Goal: Task Accomplishment & Management: Use online tool/utility

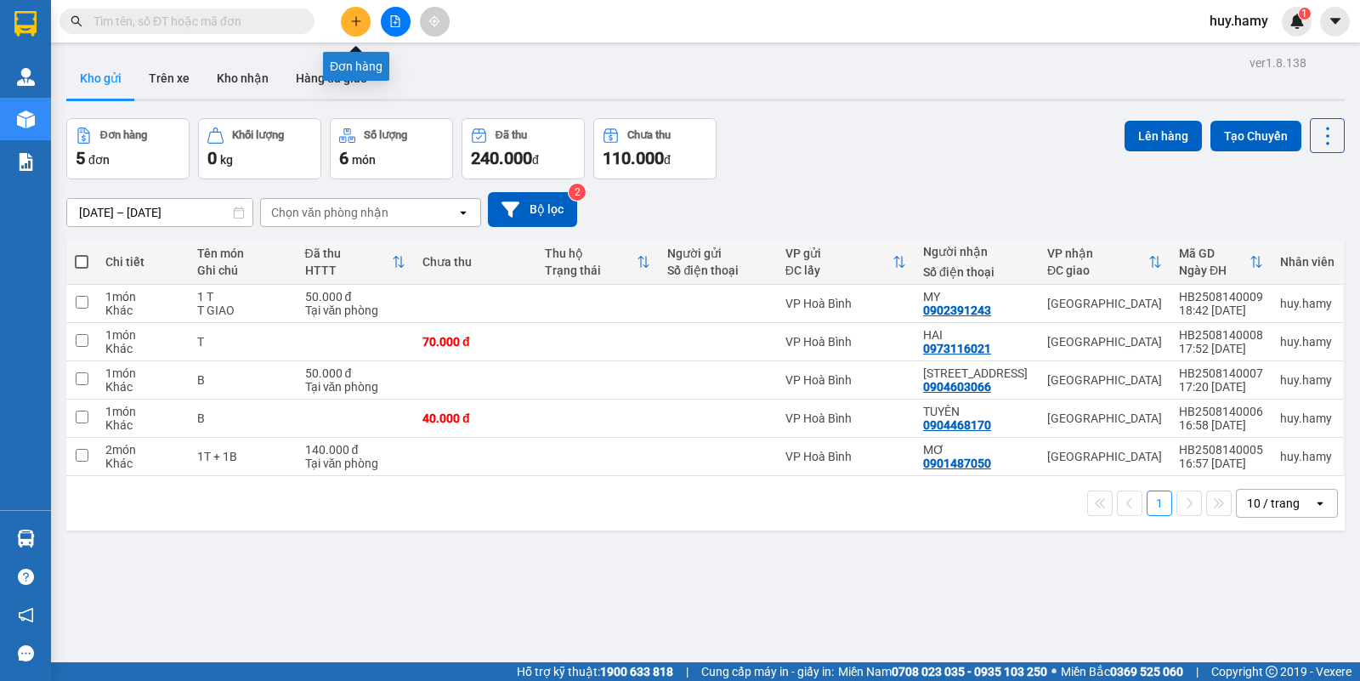
click at [353, 11] on button at bounding box center [356, 22] width 30 height 30
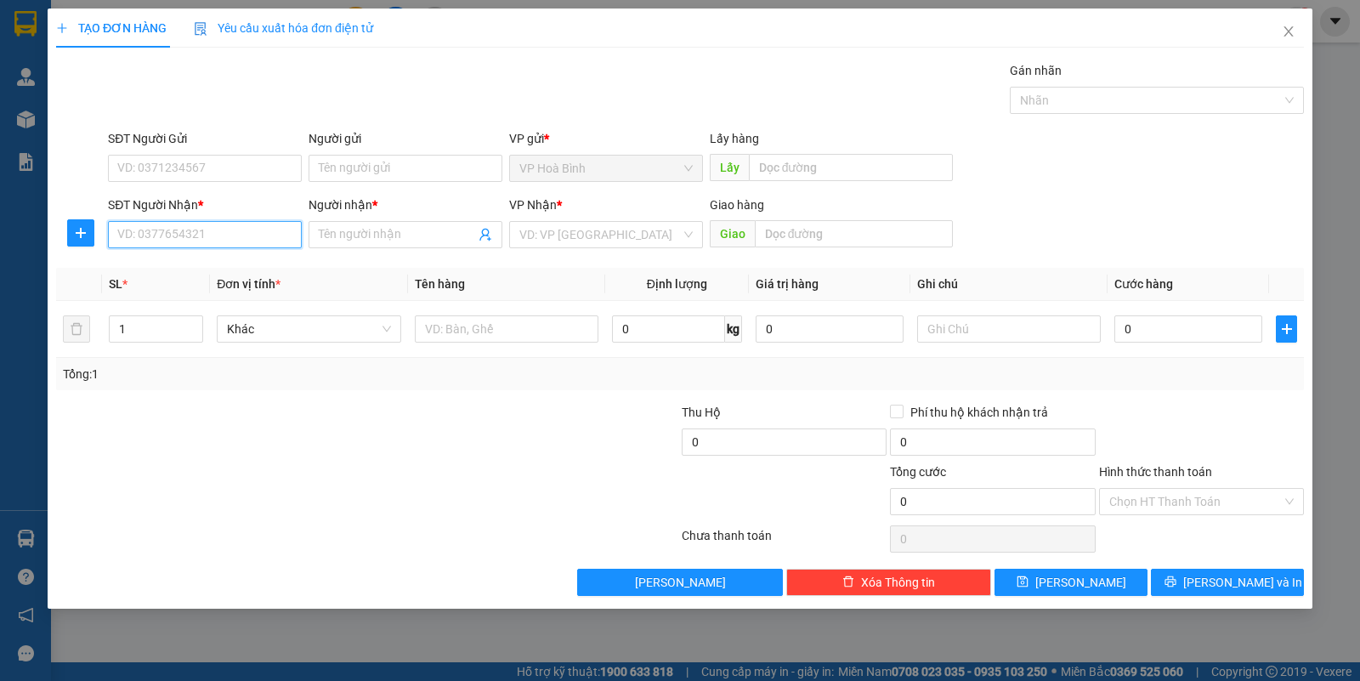
click at [204, 236] on input "SĐT Người Nhận *" at bounding box center [205, 234] width 194 height 27
click at [167, 265] on div "0916784725 - YẾN" at bounding box center [204, 269] width 173 height 19
type input "0916784725"
type input "YẾN"
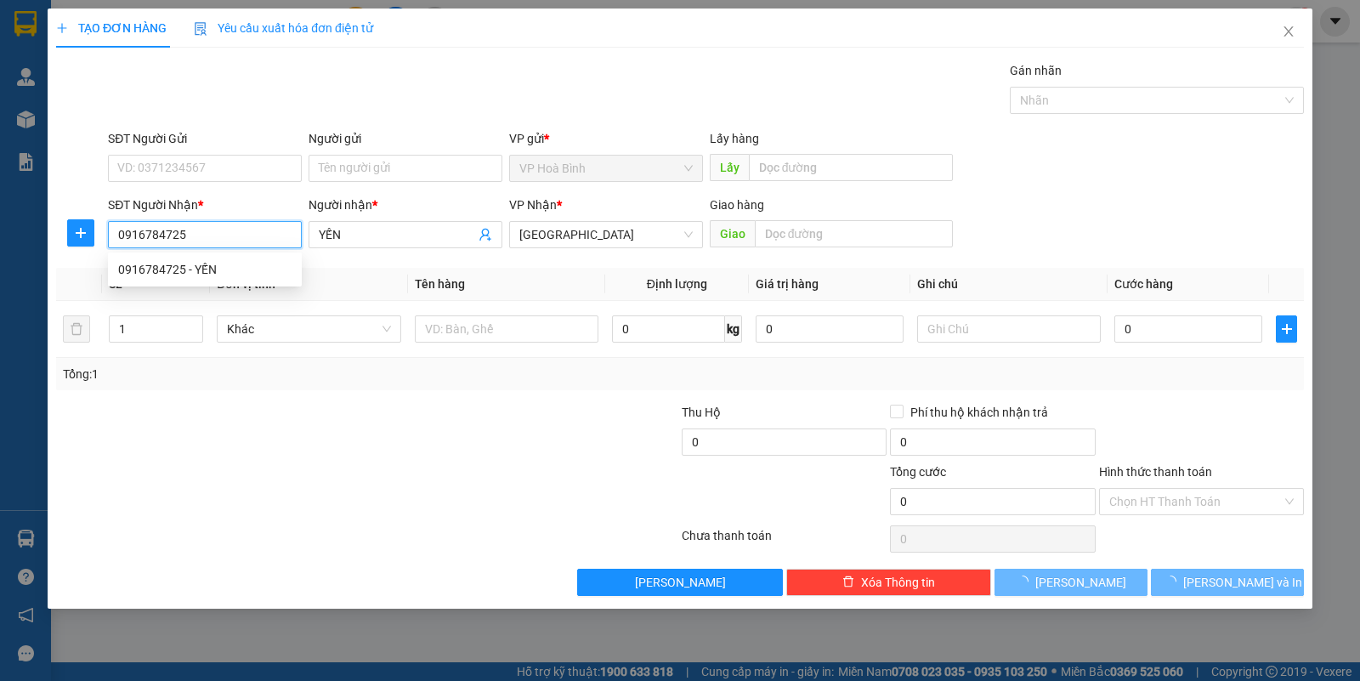
type input "50.000"
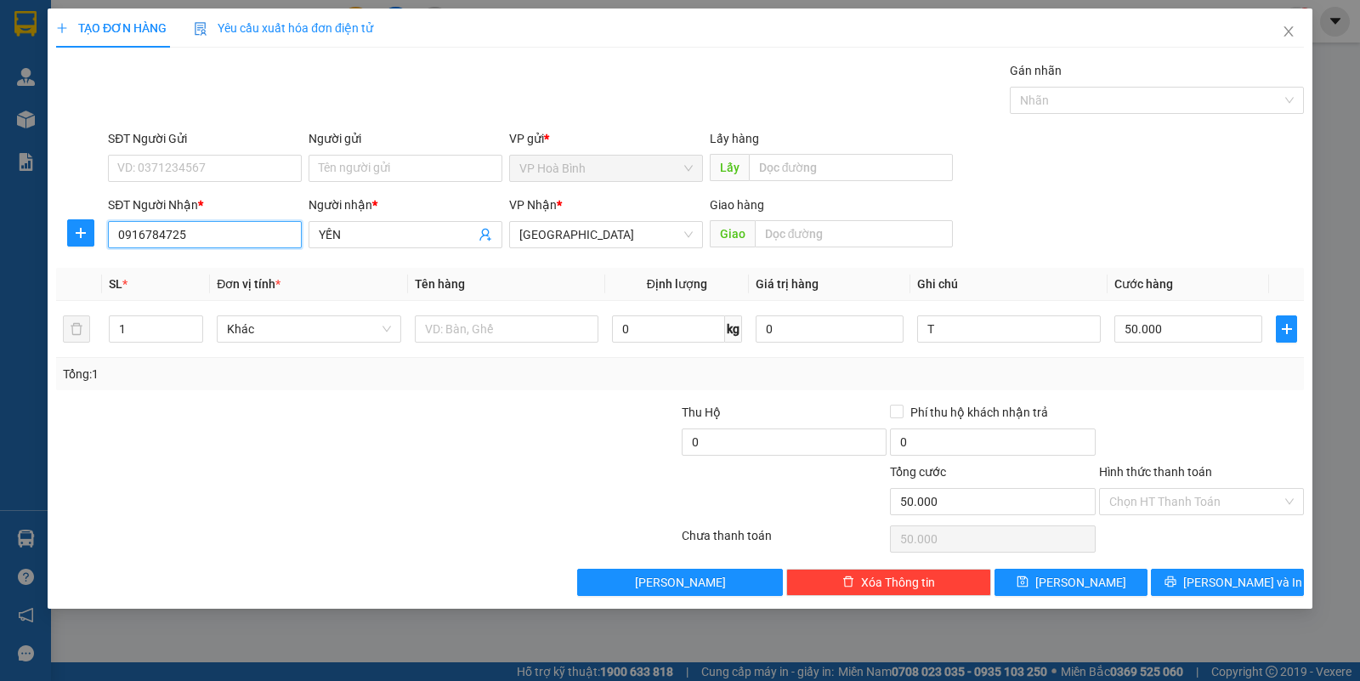
type input "0916784725"
click at [1199, 519] on div "Hình thức thanh toán Chọn HT Thanh Toán" at bounding box center [1201, 493] width 205 height 60
click at [1163, 514] on input "Hình thức thanh toán" at bounding box center [1196, 502] width 173 height 26
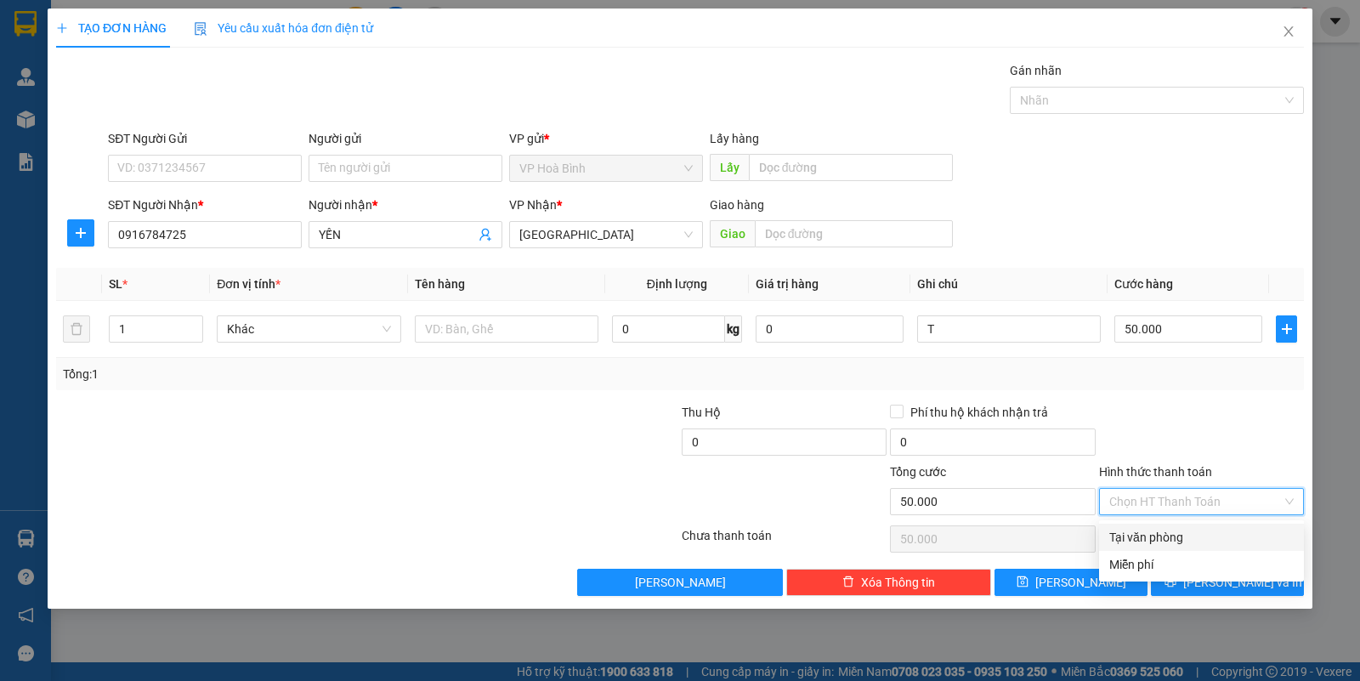
drag, startPoint x: 1166, startPoint y: 528, endPoint x: 1205, endPoint y: 566, distance: 54.7
click at [1166, 530] on div "Tại văn phòng" at bounding box center [1202, 537] width 184 height 19
type input "0"
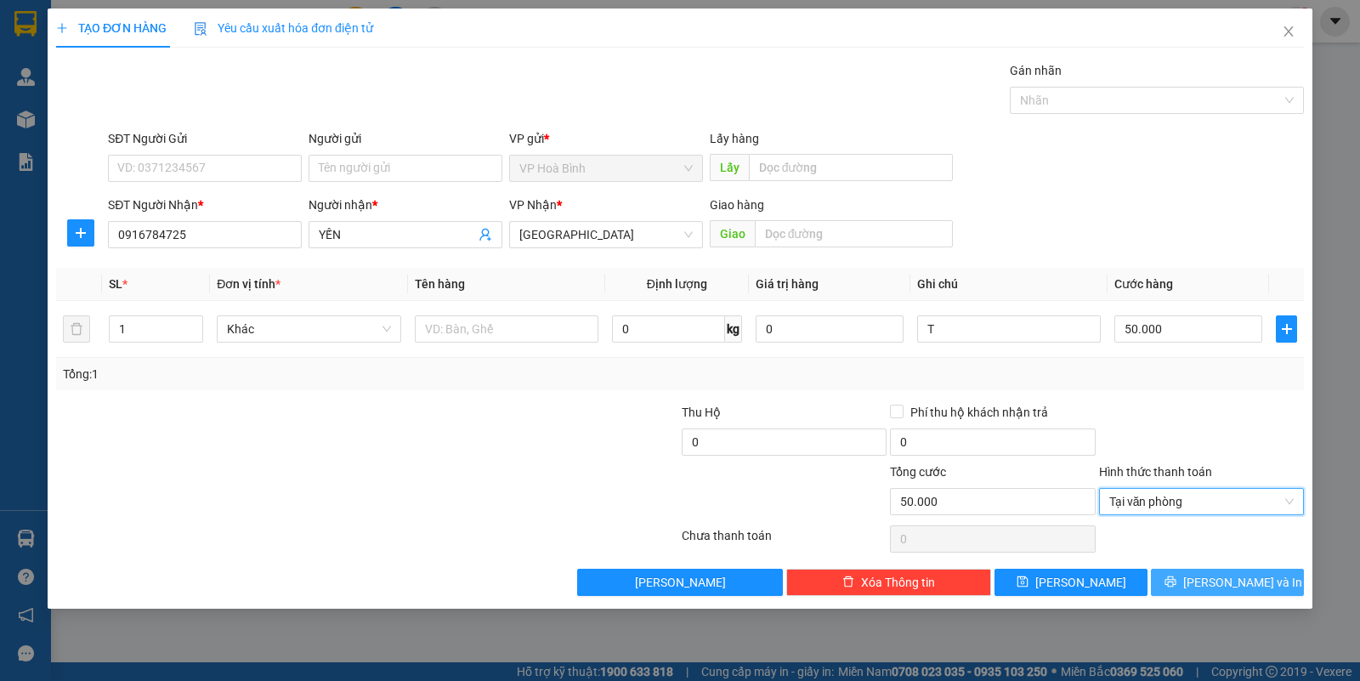
click at [1213, 576] on span "[PERSON_NAME] và In" at bounding box center [1242, 582] width 119 height 19
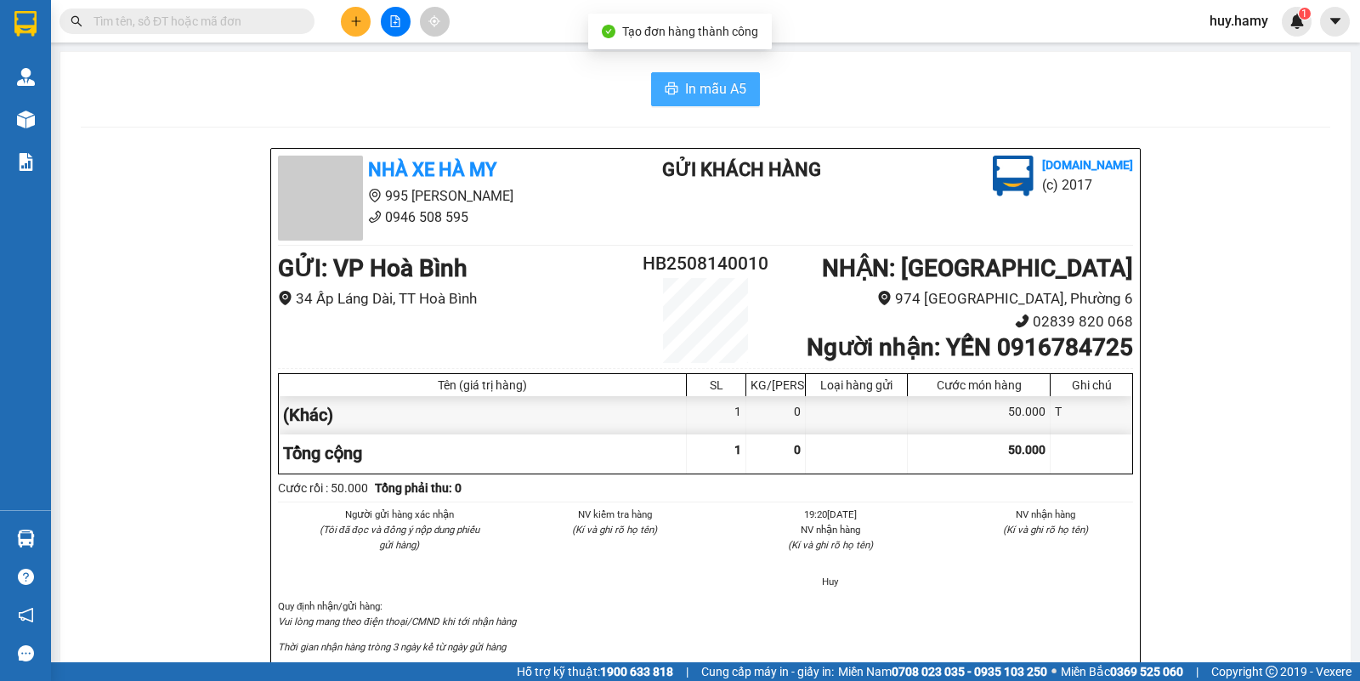
click at [708, 82] on span "In mẫu A5" at bounding box center [715, 88] width 61 height 21
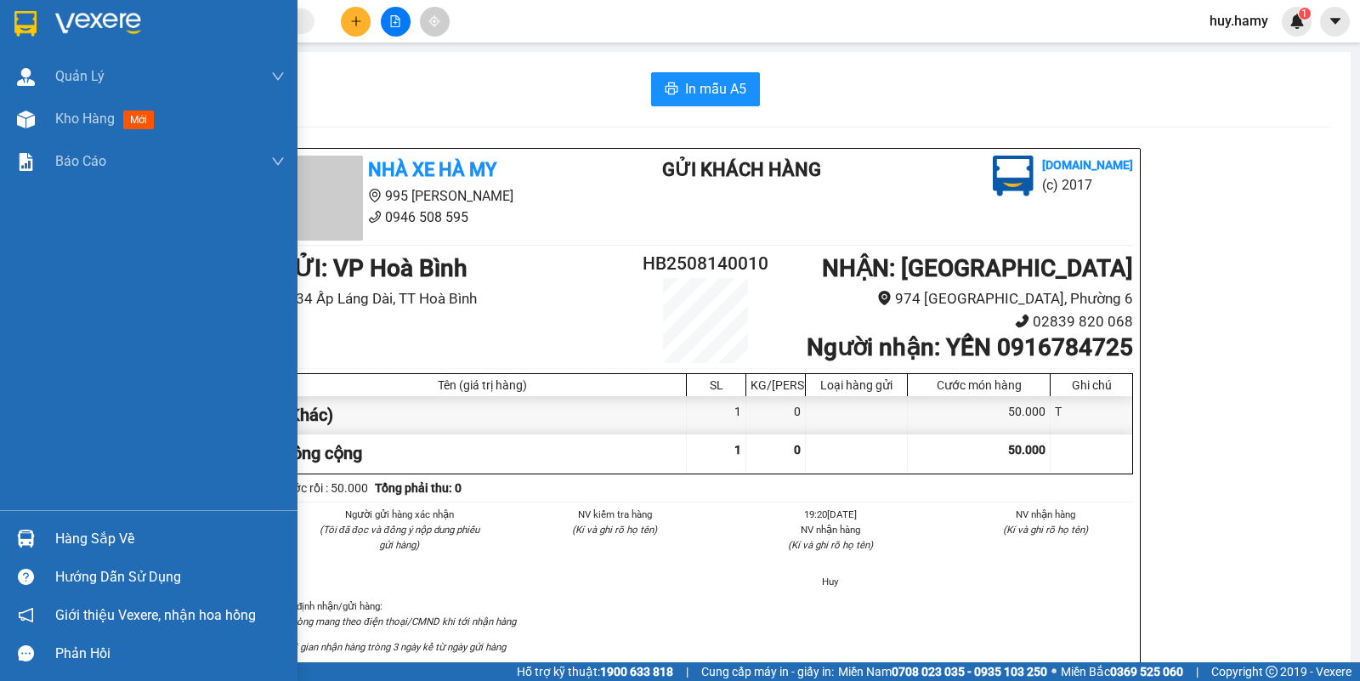
click at [112, 531] on div "Hàng sắp về" at bounding box center [170, 539] width 230 height 26
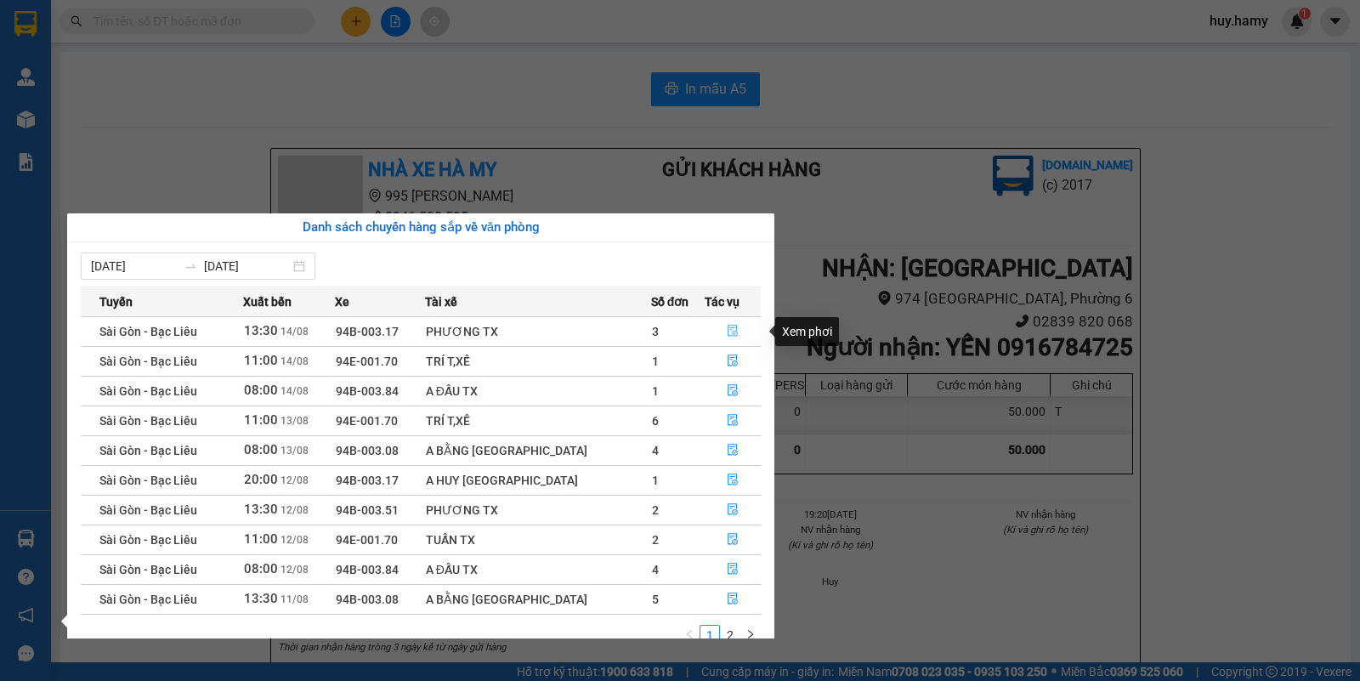
click at [727, 337] on icon "file-done" at bounding box center [733, 331] width 12 height 12
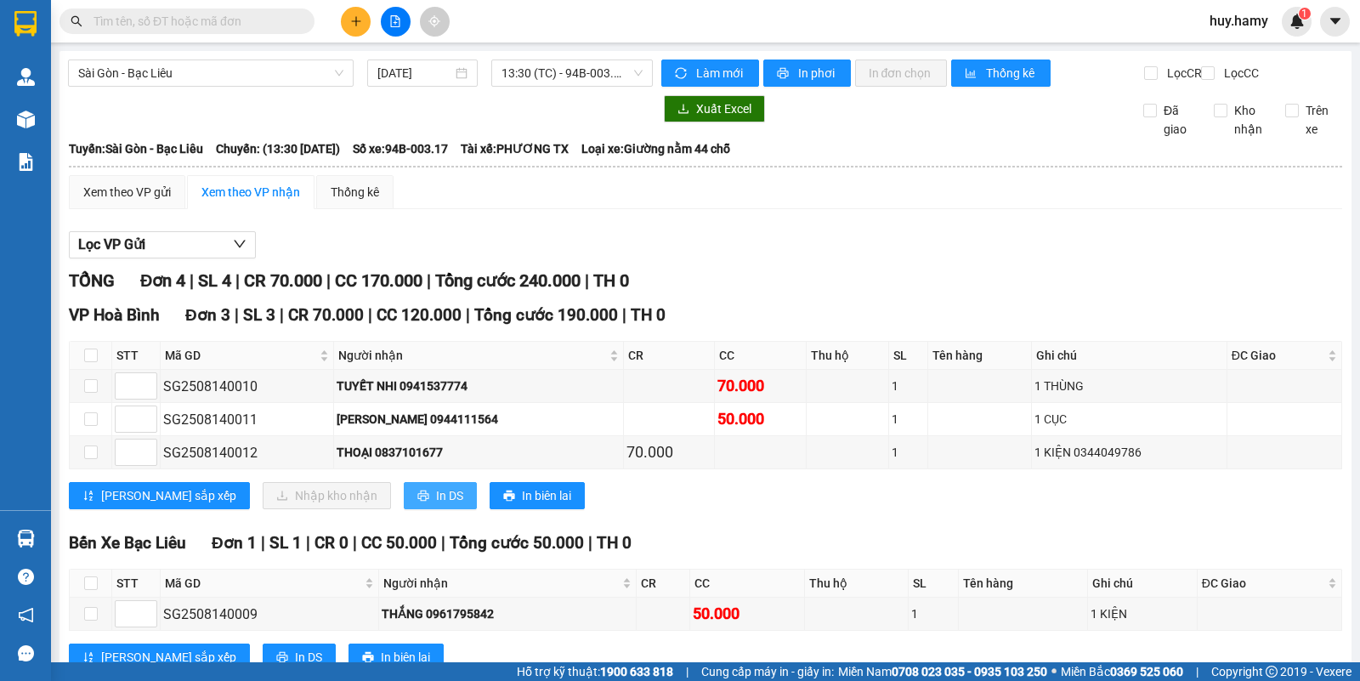
click at [404, 499] on button "In DS" at bounding box center [440, 495] width 73 height 27
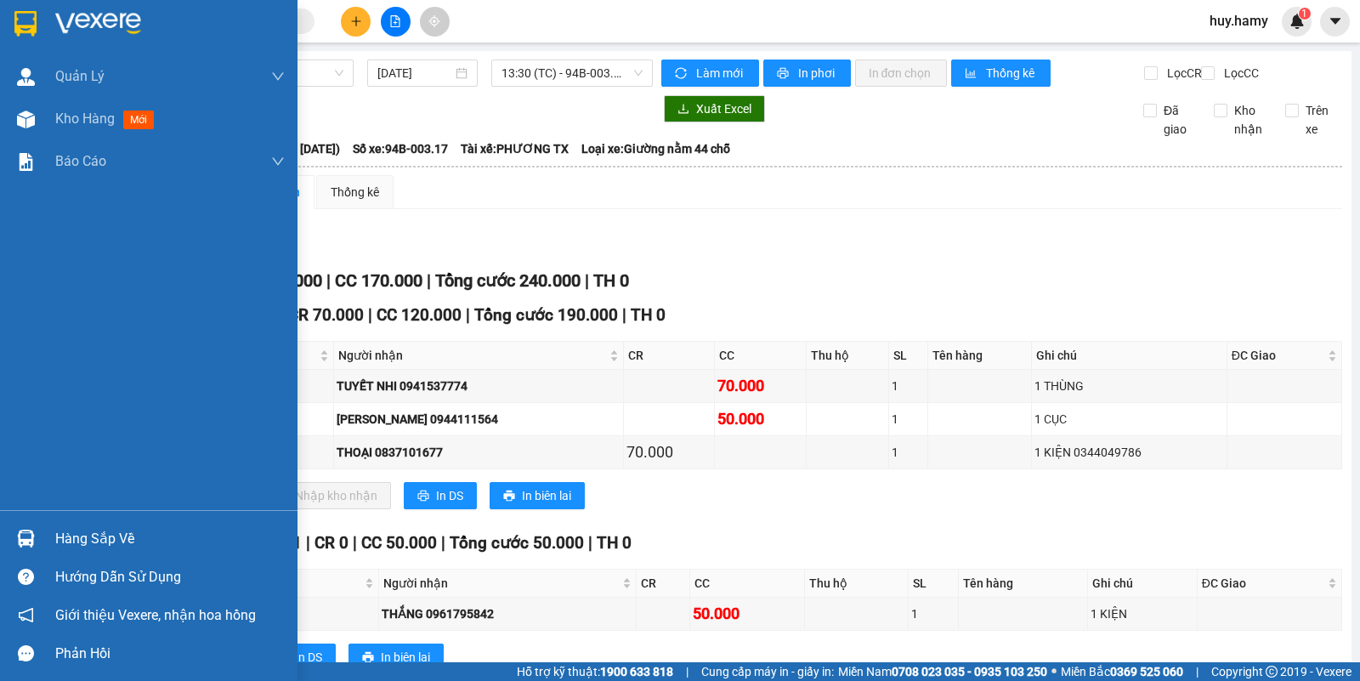
click at [102, 536] on div "Hàng sắp về" at bounding box center [170, 539] width 230 height 26
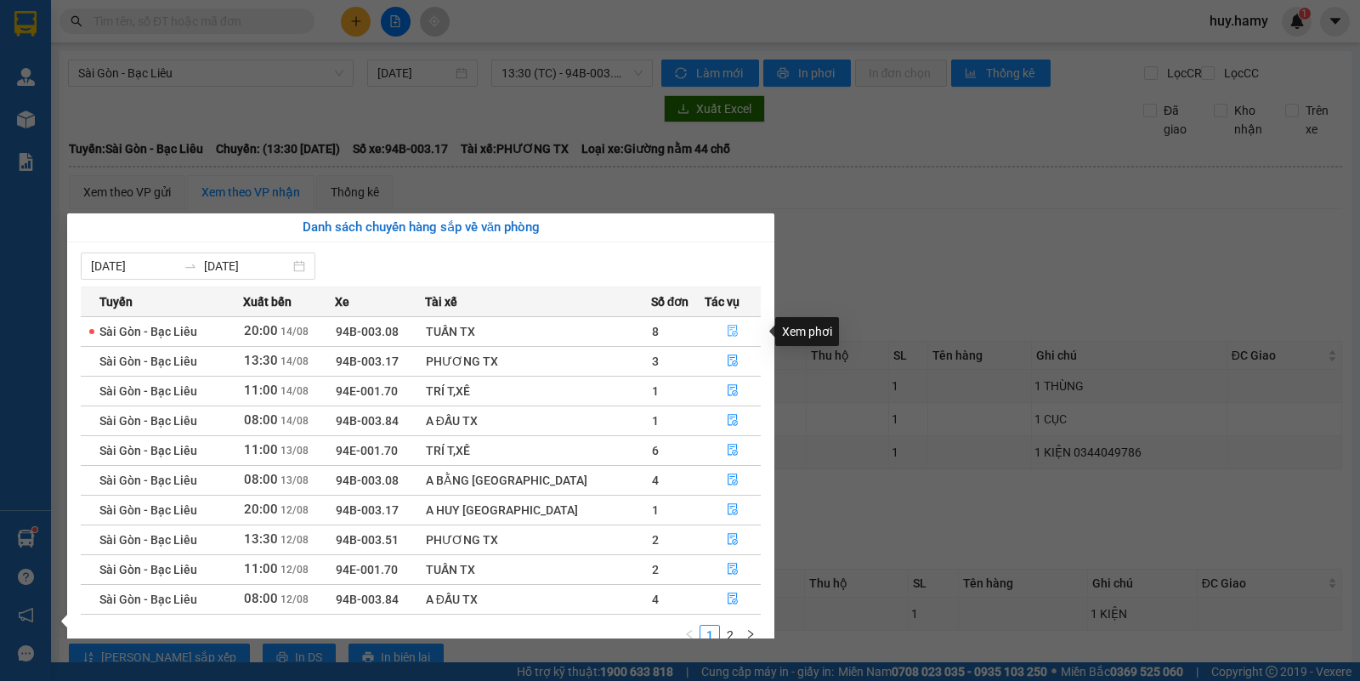
click at [727, 334] on icon "file-done" at bounding box center [733, 331] width 12 height 12
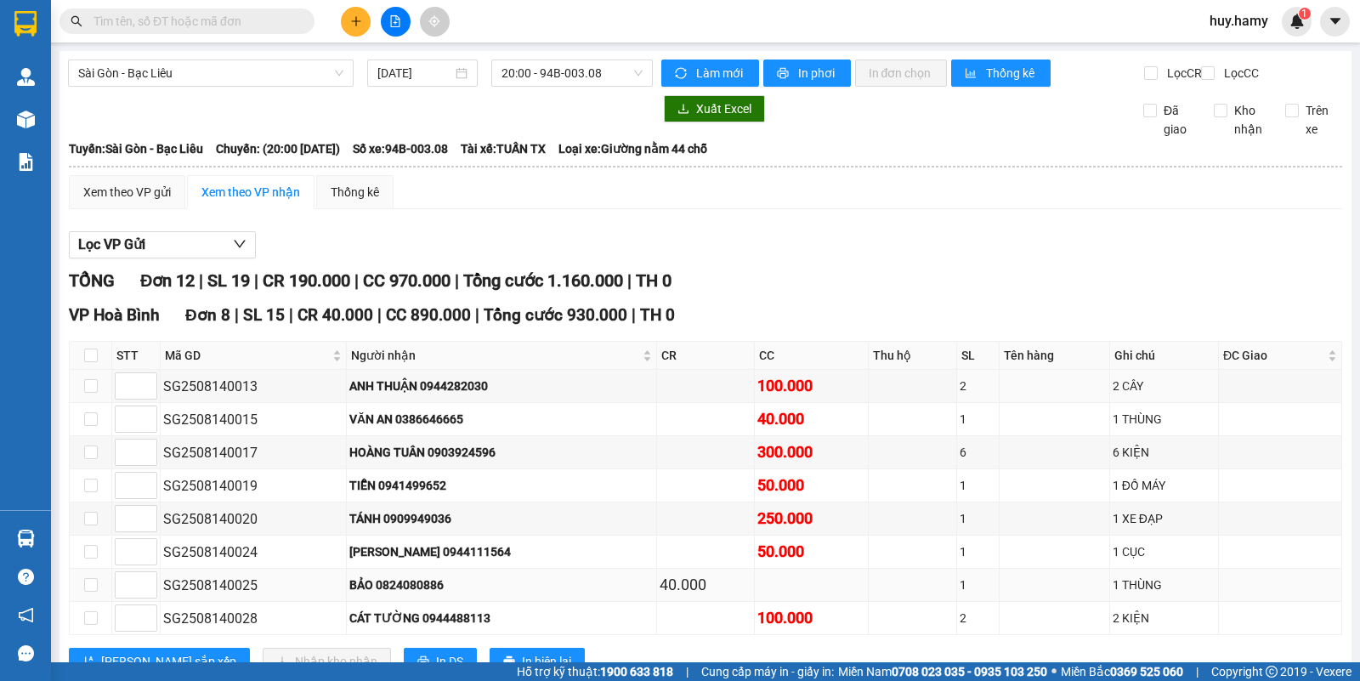
scroll to position [106, 0]
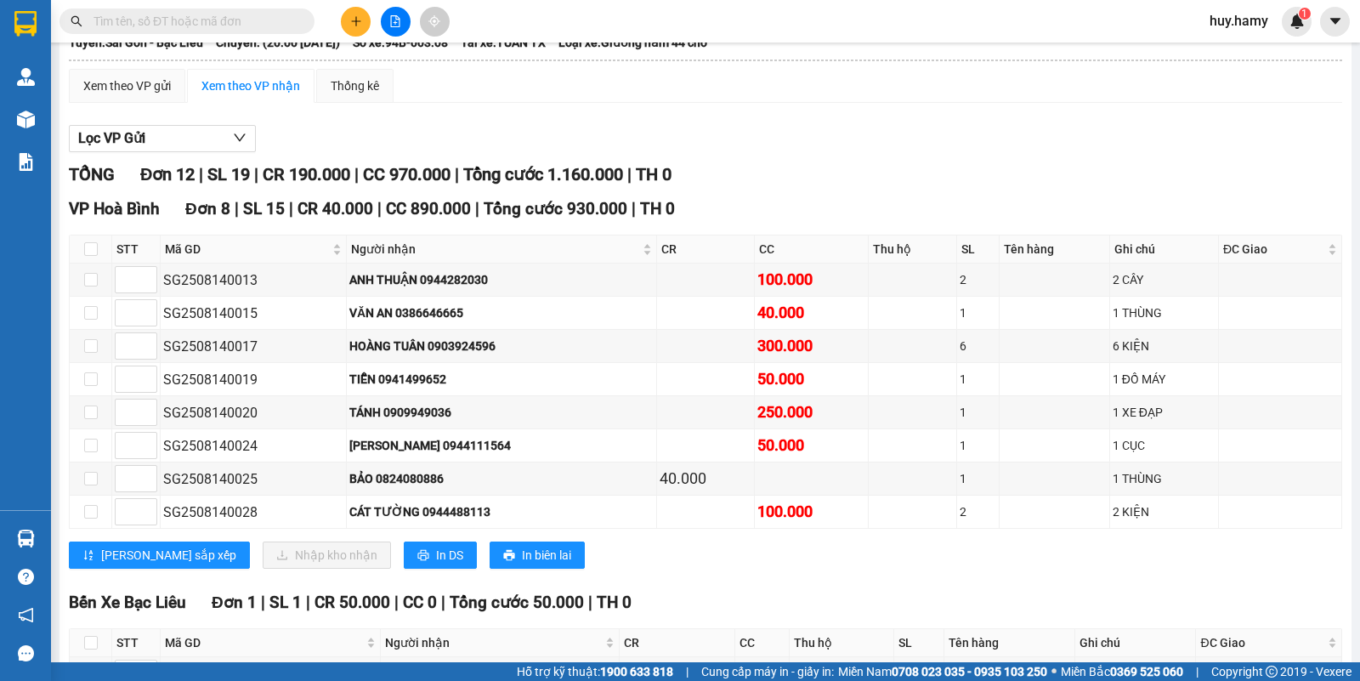
drag, startPoint x: 345, startPoint y: 31, endPoint x: 361, endPoint y: 23, distance: 18.3
click at [355, 27] on div at bounding box center [396, 22] width 128 height 30
click at [361, 23] on icon "plus" at bounding box center [356, 21] width 12 height 12
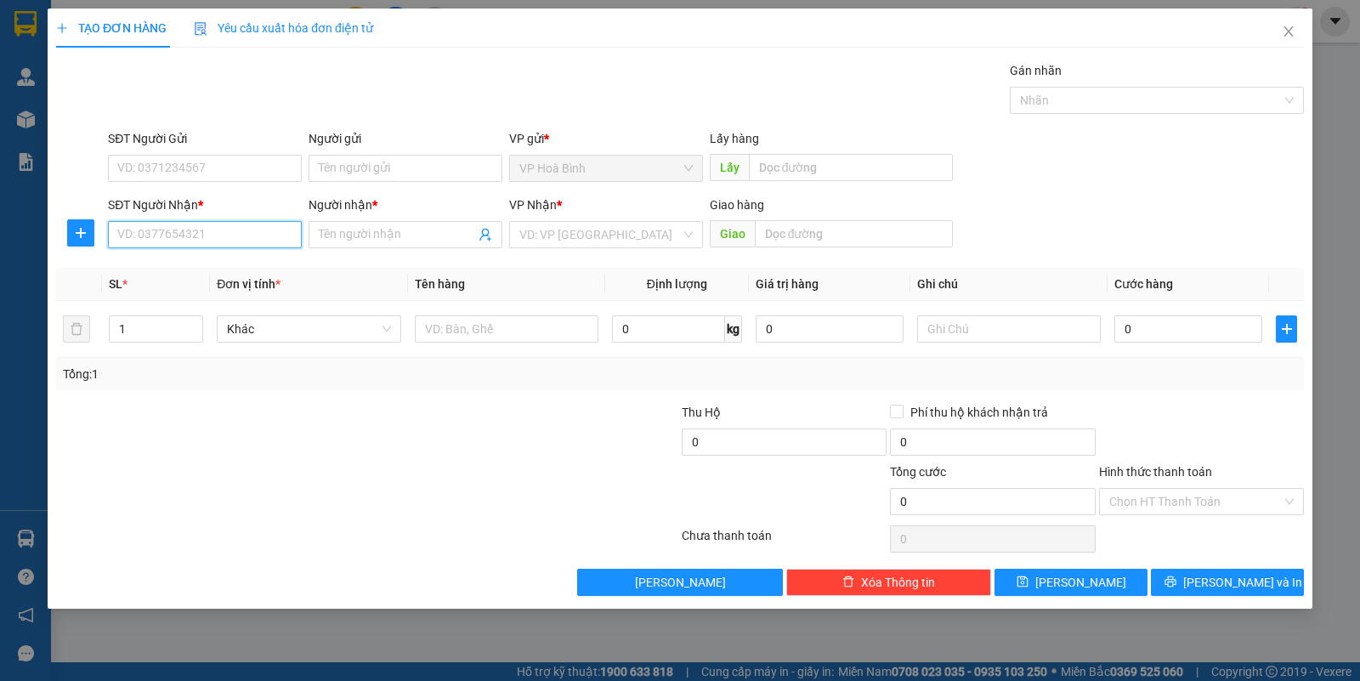
click at [226, 232] on input "SĐT Người Nhận *" at bounding box center [205, 234] width 194 height 27
type input "0339691723"
click at [336, 240] on input "Người nhận *" at bounding box center [397, 234] width 156 height 19
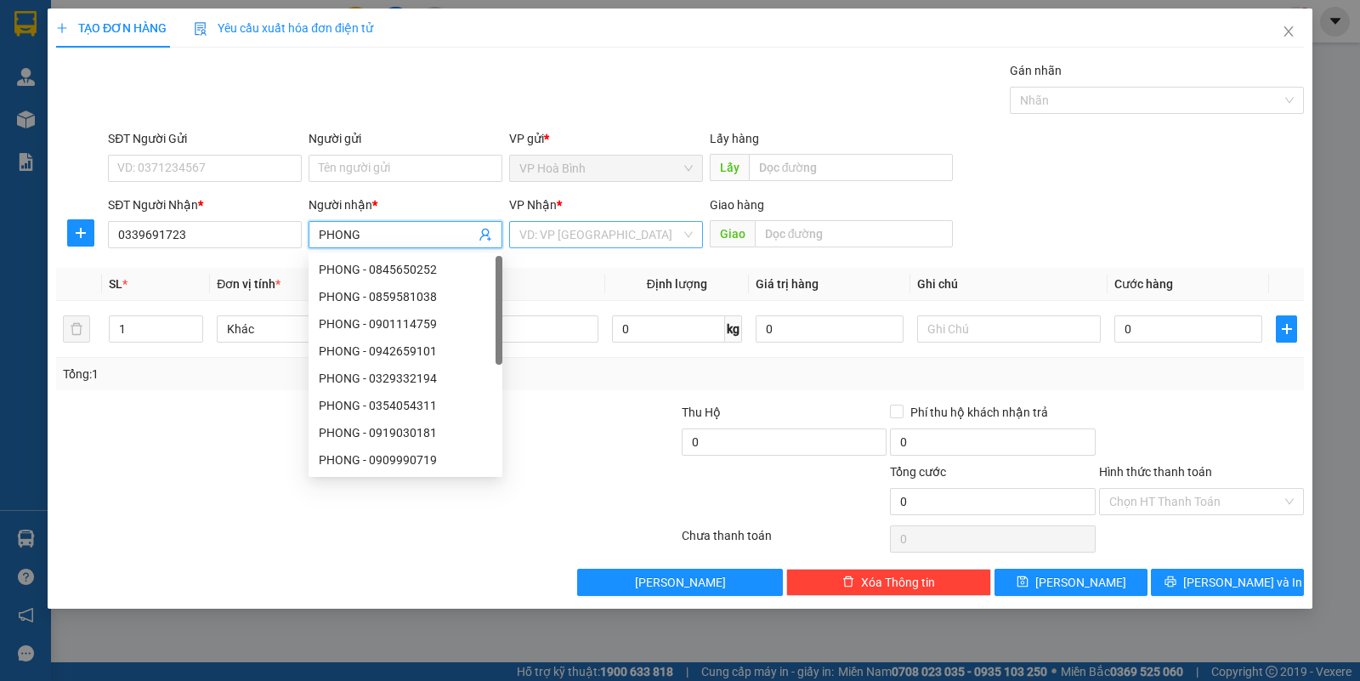
type input "PHONG"
click at [618, 230] on input "search" at bounding box center [600, 235] width 162 height 26
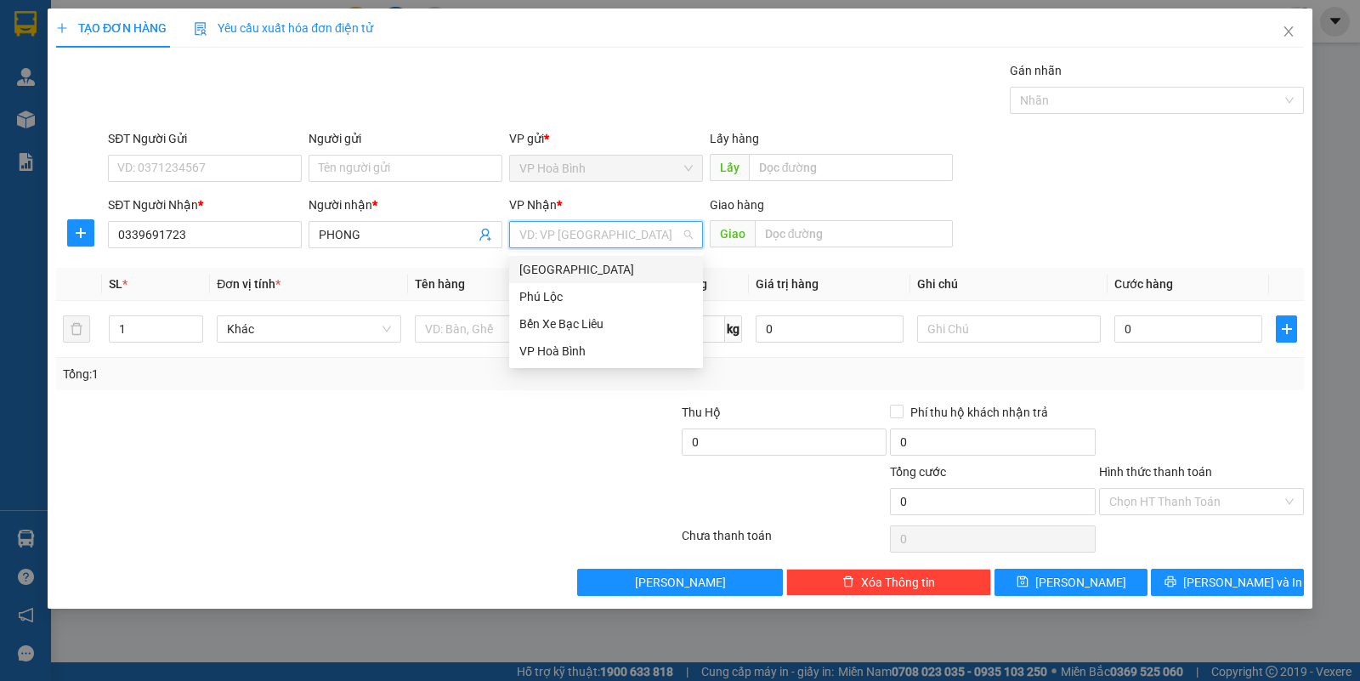
click at [547, 262] on div "[GEOGRAPHIC_DATA]" at bounding box center [605, 269] width 173 height 19
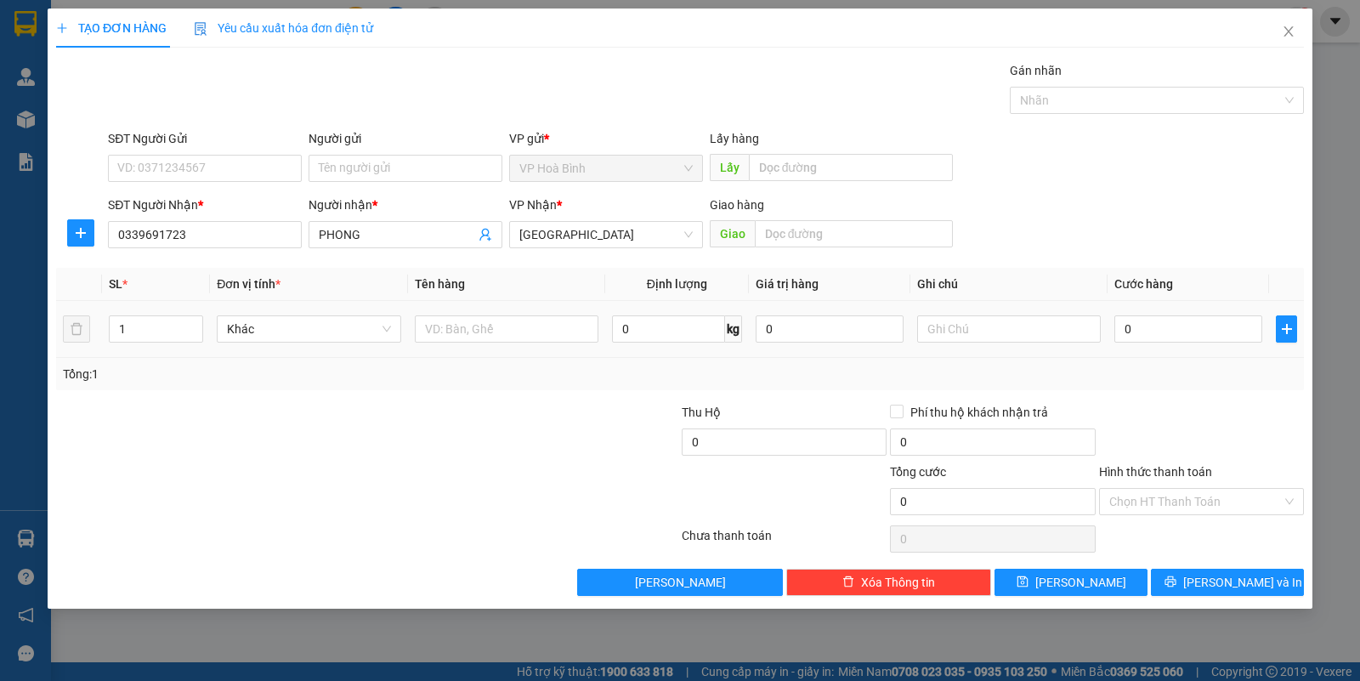
click at [962, 346] on div at bounding box center [1009, 329] width 184 height 34
click at [962, 327] on input "text" at bounding box center [1009, 328] width 184 height 27
type input "1 XE KHÔNG GIẤY"
click at [1176, 321] on input "0" at bounding box center [1189, 328] width 148 height 27
type input "3"
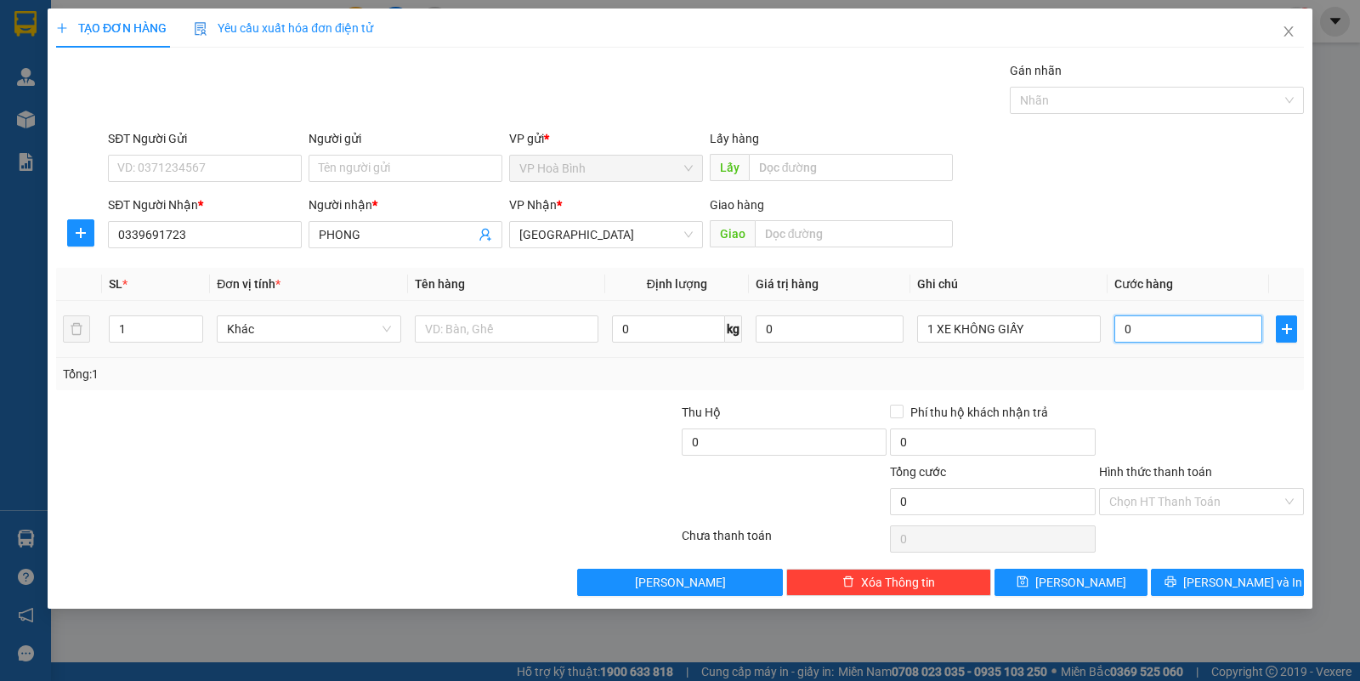
type input "3"
type input "30"
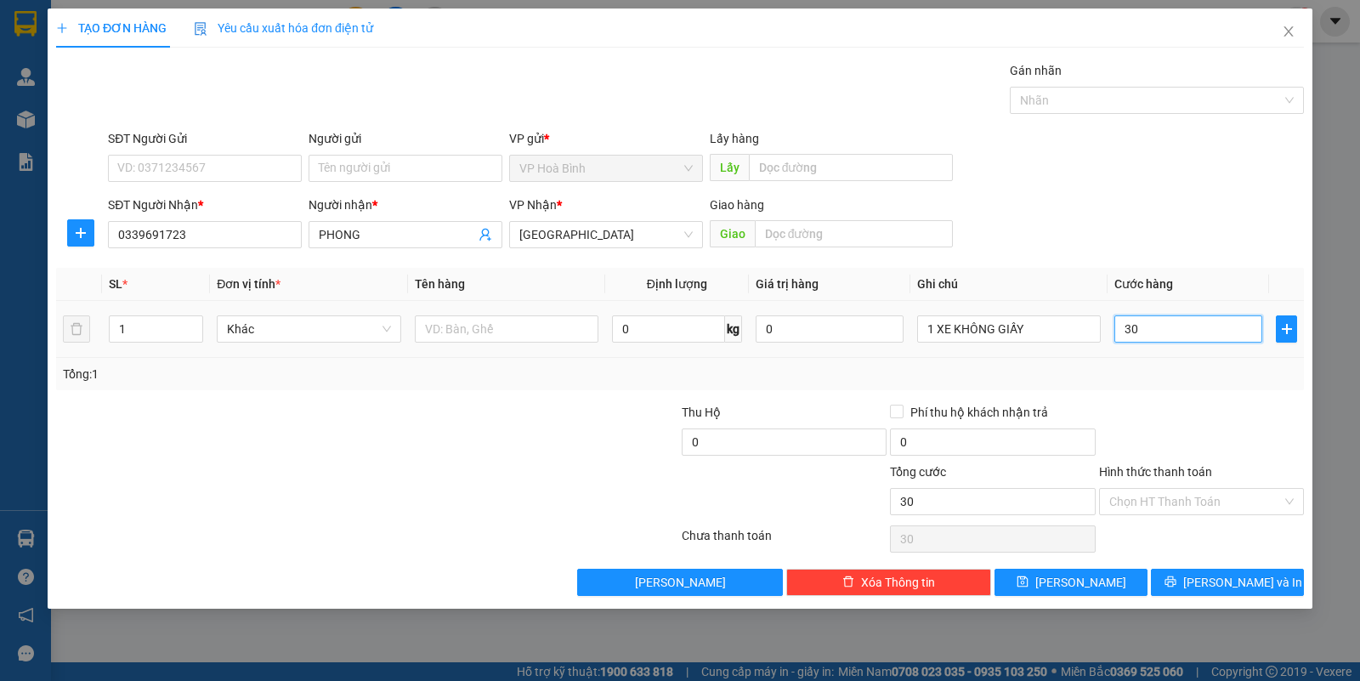
type input "300"
type input "3.000"
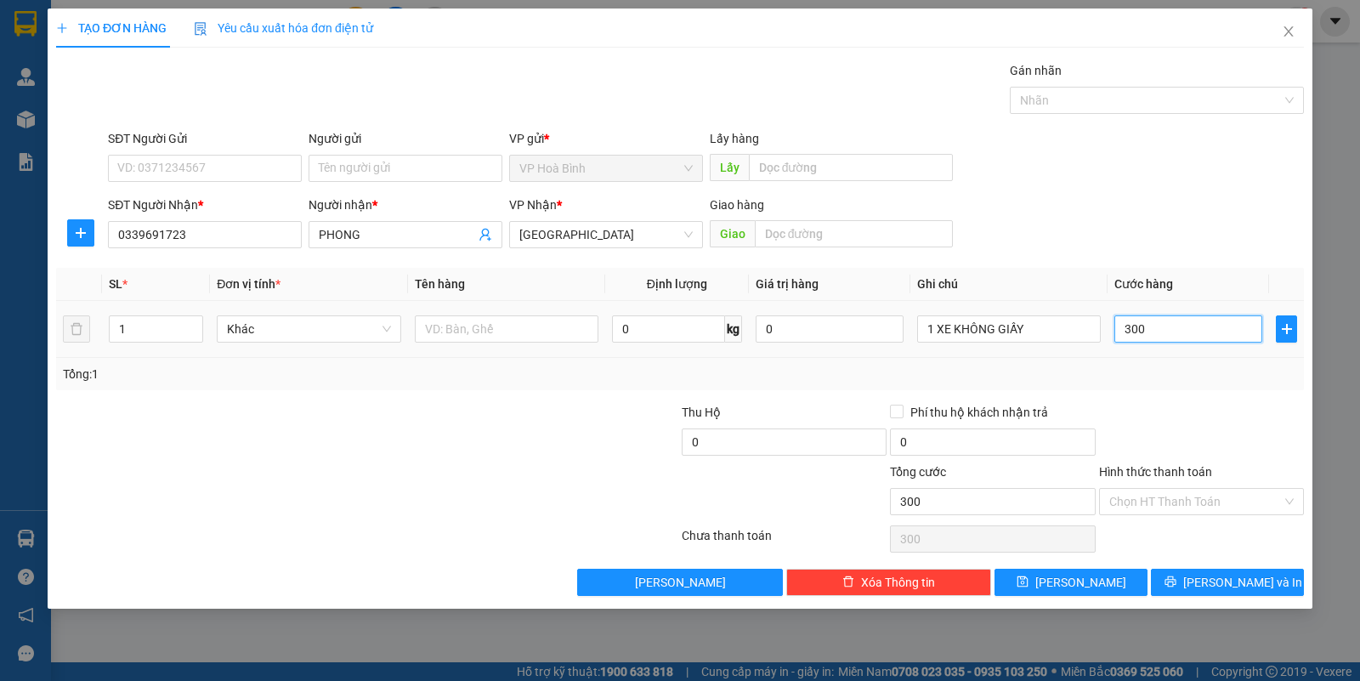
type input "3.000"
type input "30.000"
type input "300.000"
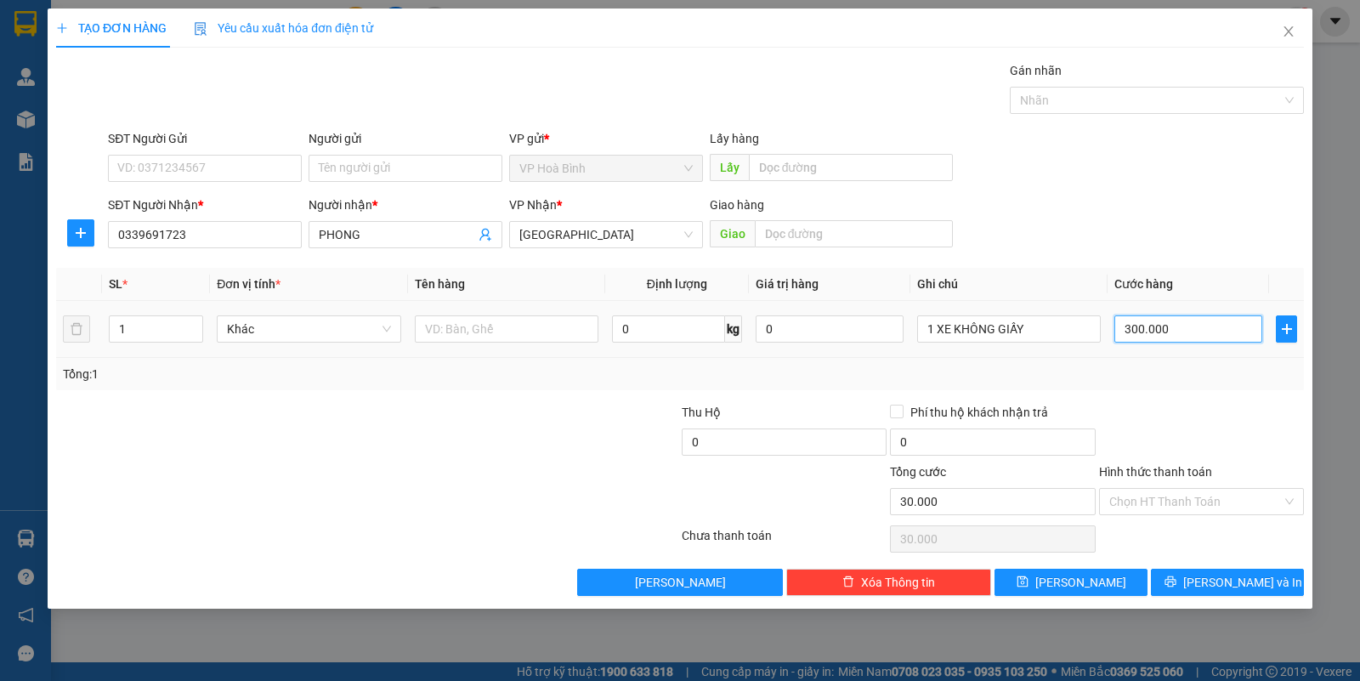
type input "300.000"
click at [1193, 576] on button "[PERSON_NAME] và In" at bounding box center [1227, 582] width 153 height 27
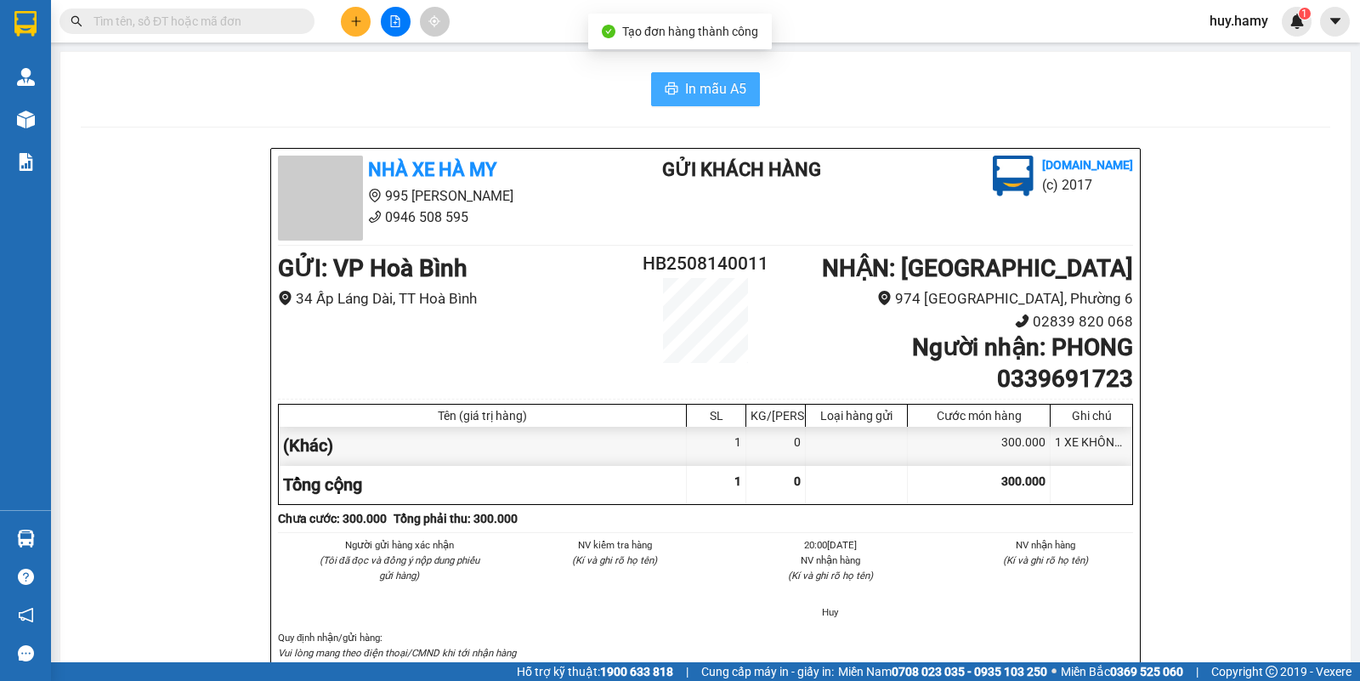
click at [690, 90] on span "In mẫu A5" at bounding box center [715, 88] width 61 height 21
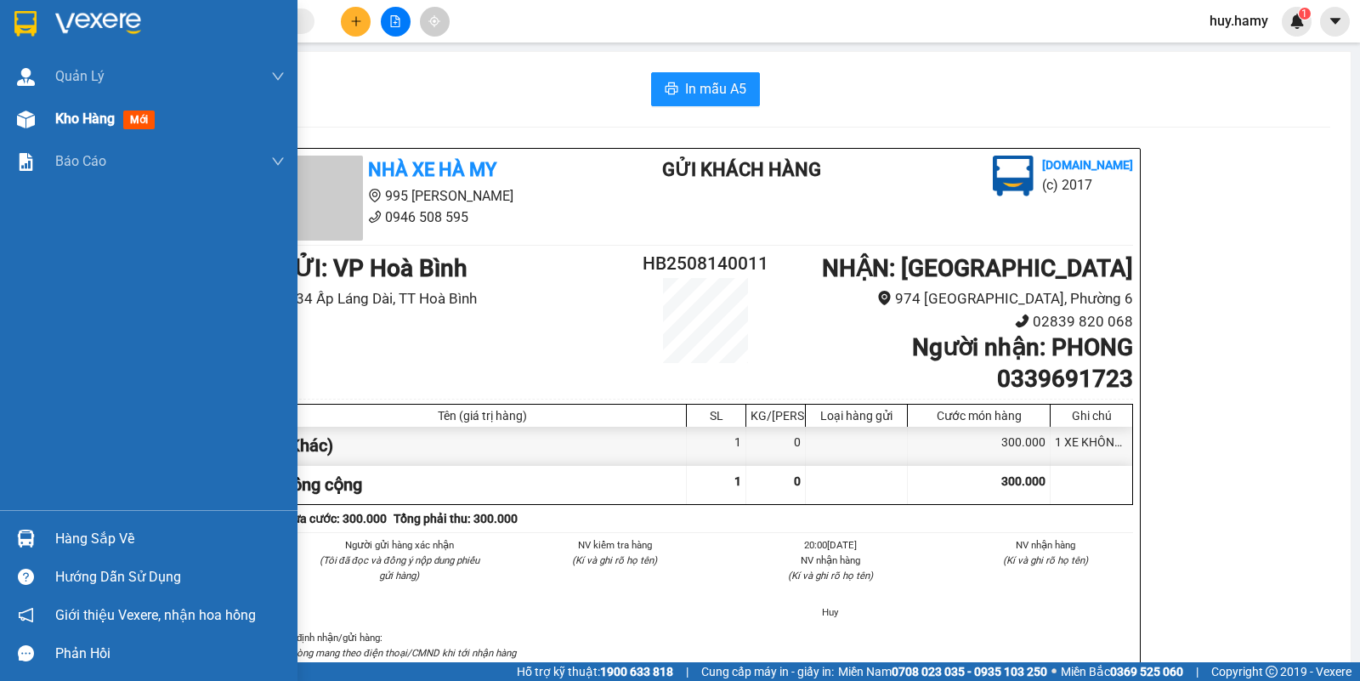
click at [68, 120] on span "Kho hàng" at bounding box center [85, 119] width 60 height 16
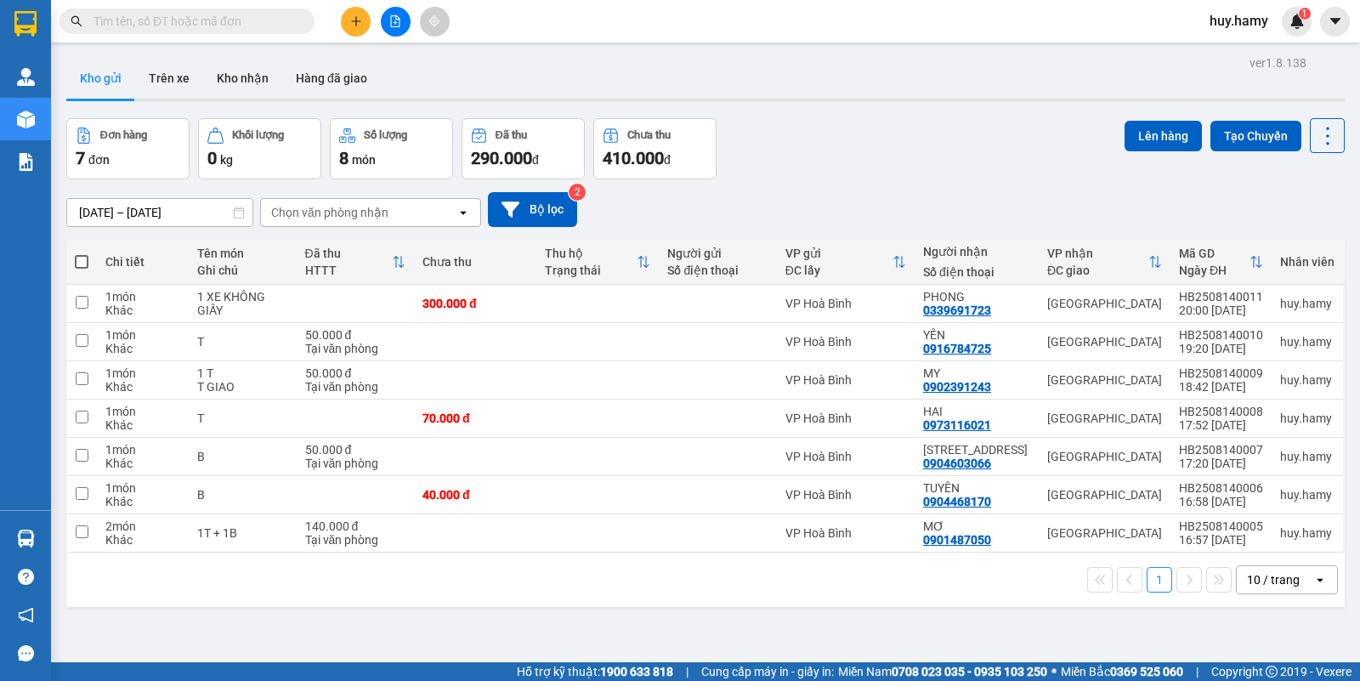
click at [91, 77] on button "Kho gửi" at bounding box center [100, 78] width 69 height 41
click at [77, 258] on span at bounding box center [82, 262] width 14 height 14
click at [82, 253] on input "checkbox" at bounding box center [82, 253] width 0 height 0
checkbox input "true"
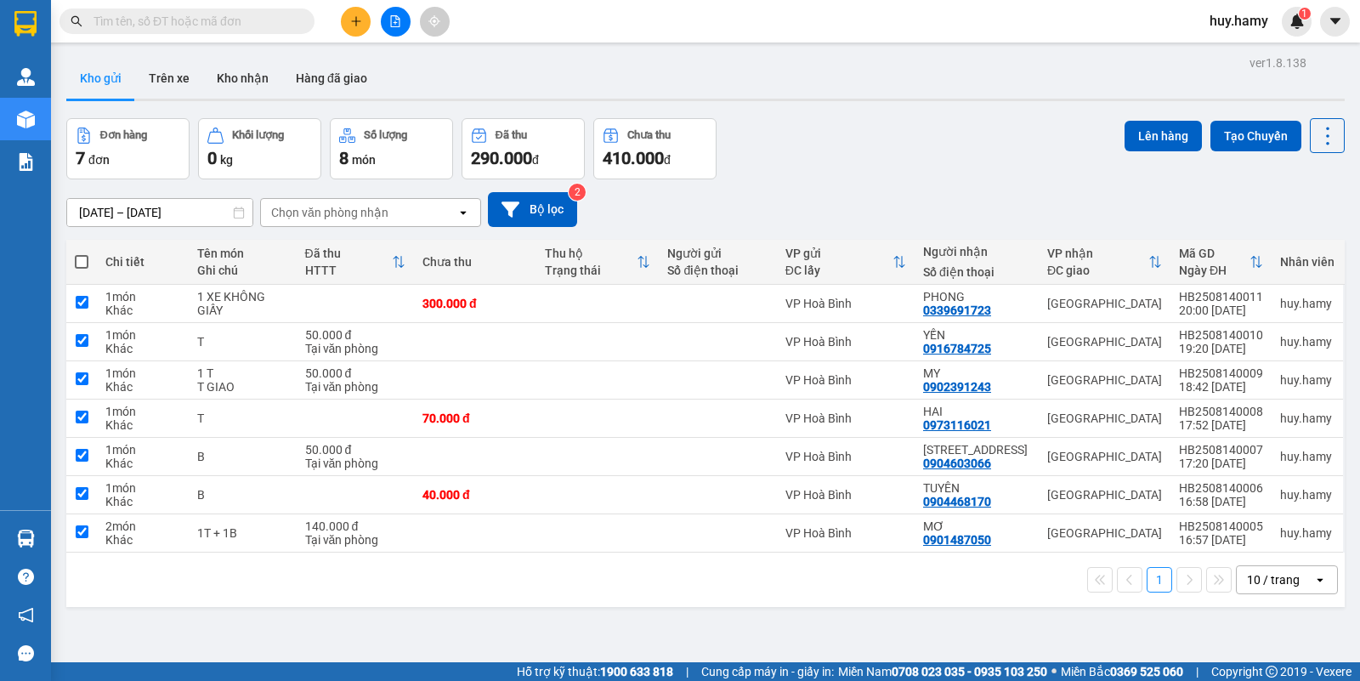
checkbox input "true"
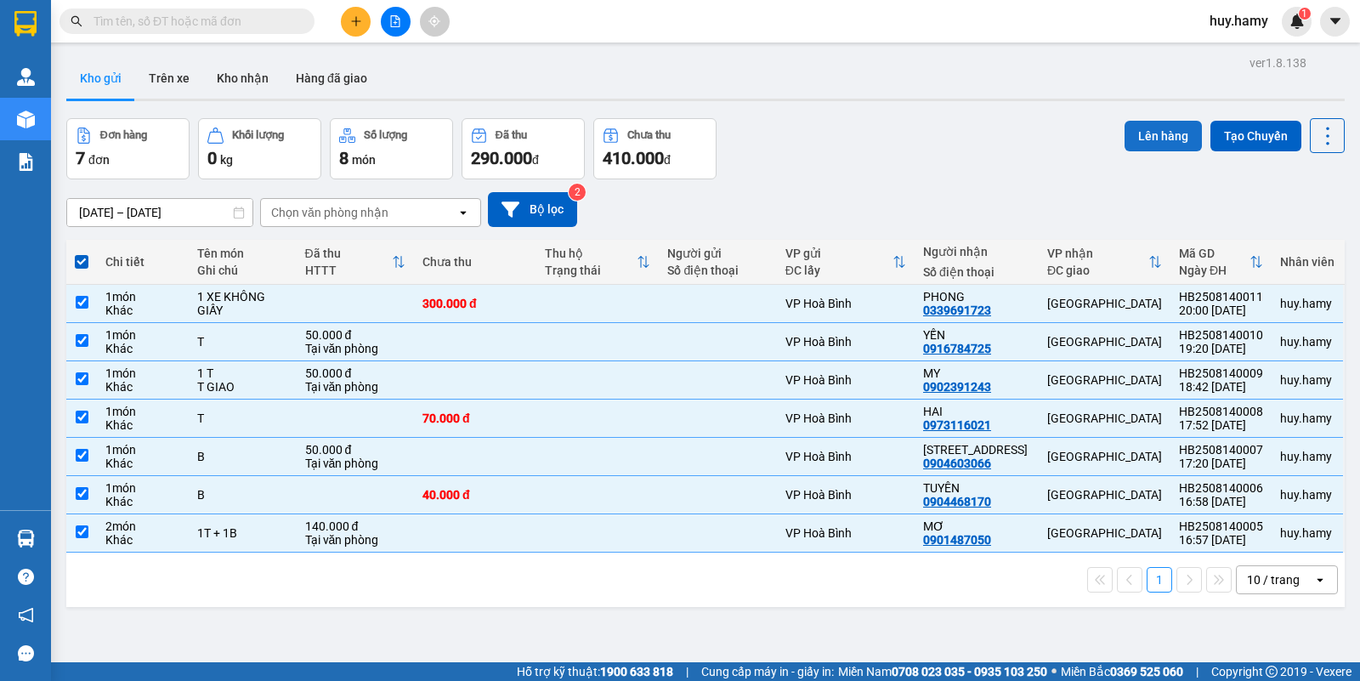
click at [1165, 128] on button "Lên hàng" at bounding box center [1163, 136] width 77 height 31
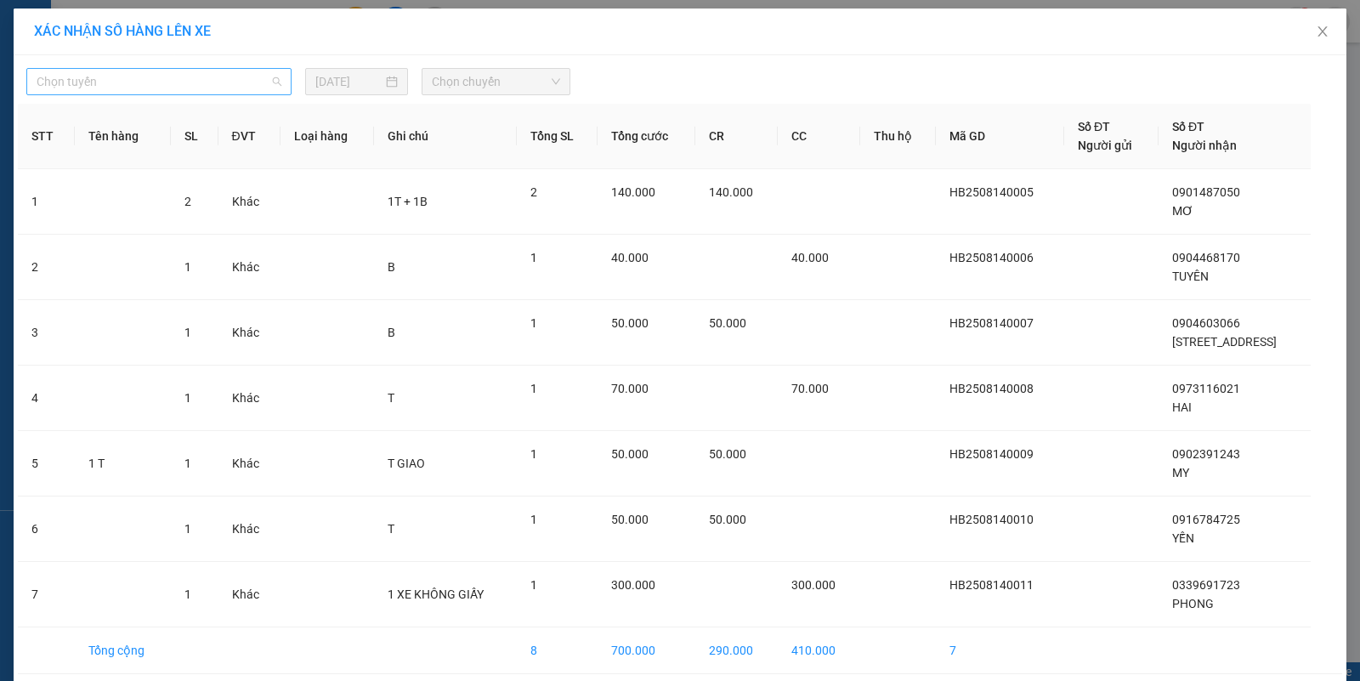
click at [211, 85] on span "Chọn tuyến" at bounding box center [159, 82] width 245 height 26
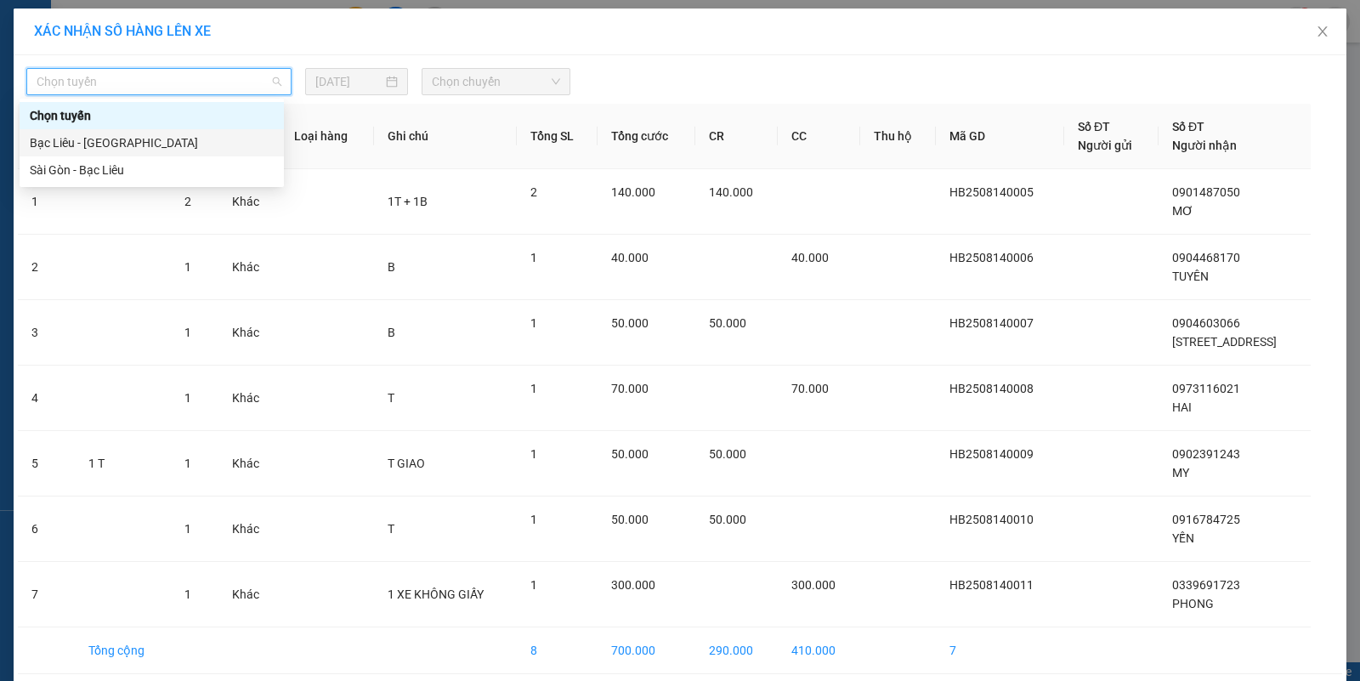
click at [145, 145] on div "Bạc Liêu - [GEOGRAPHIC_DATA]" at bounding box center [152, 142] width 244 height 19
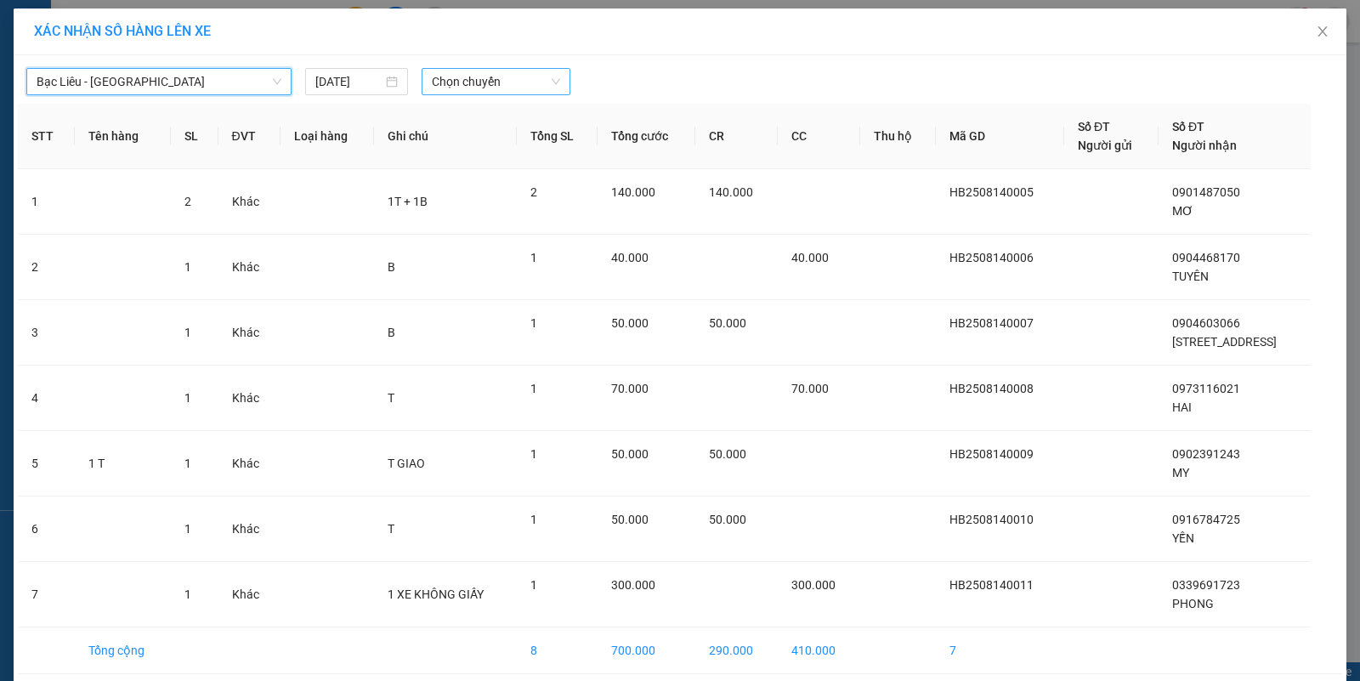
click at [469, 74] on span "Chọn chuyến" at bounding box center [496, 82] width 128 height 26
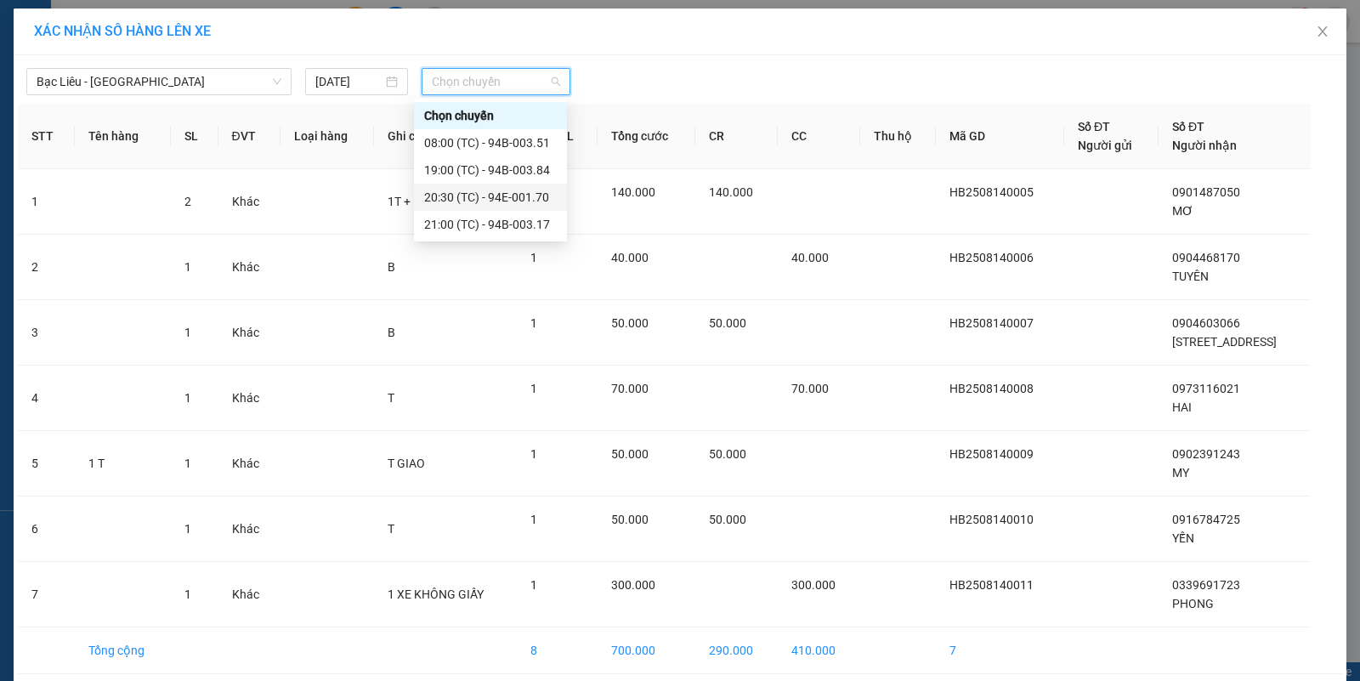
click at [517, 196] on div "20:30 (TC) - 94E-001.70" at bounding box center [490, 197] width 133 height 19
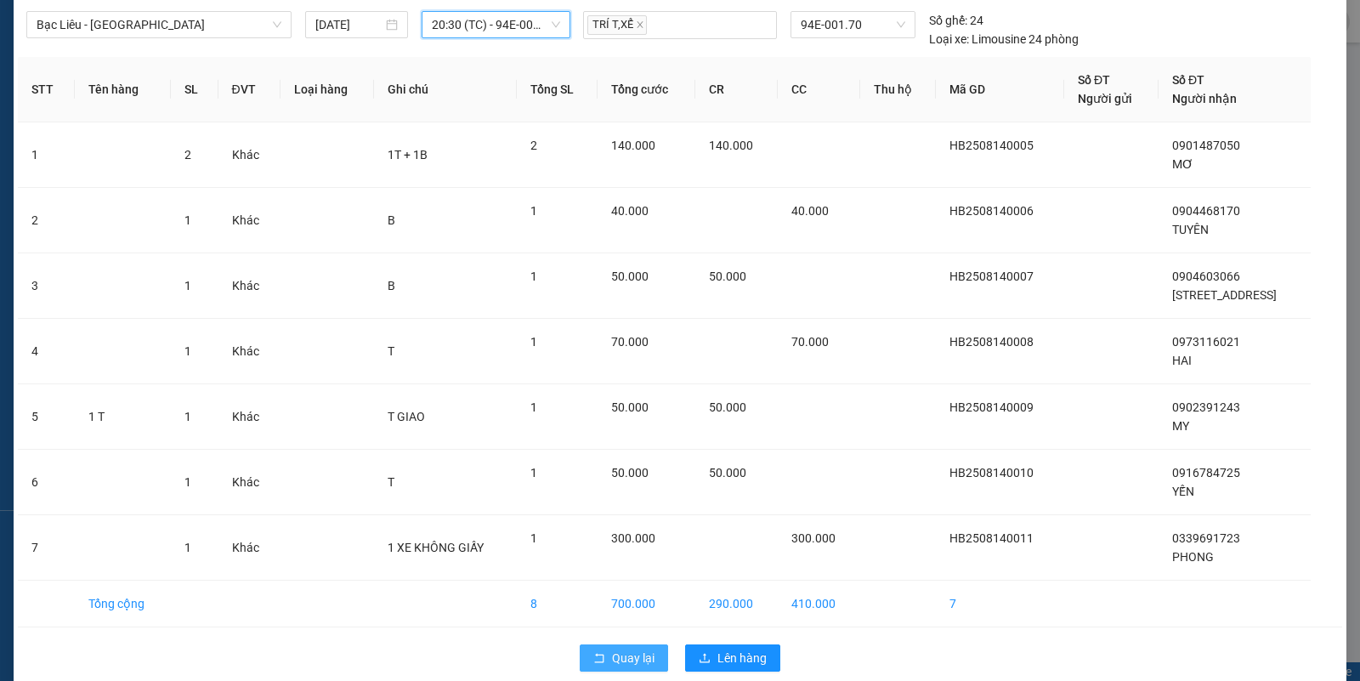
scroll to position [82, 0]
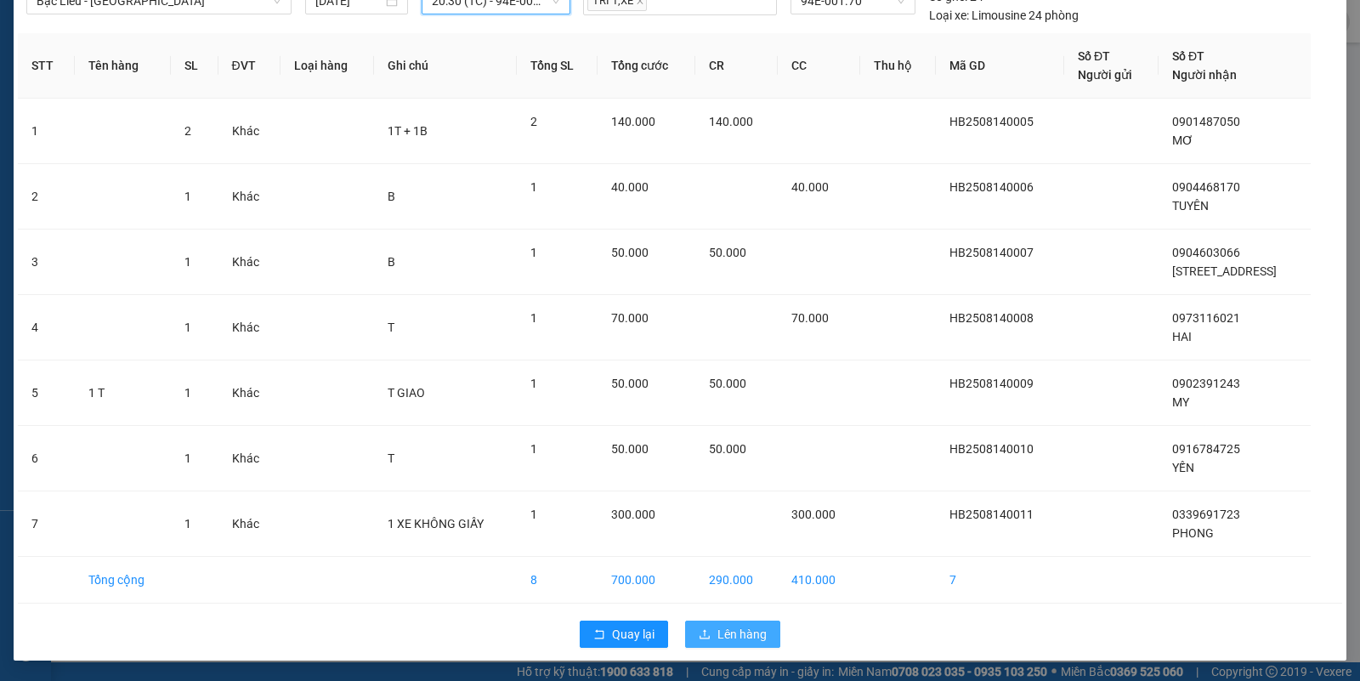
click at [724, 627] on span "Lên hàng" at bounding box center [742, 634] width 49 height 19
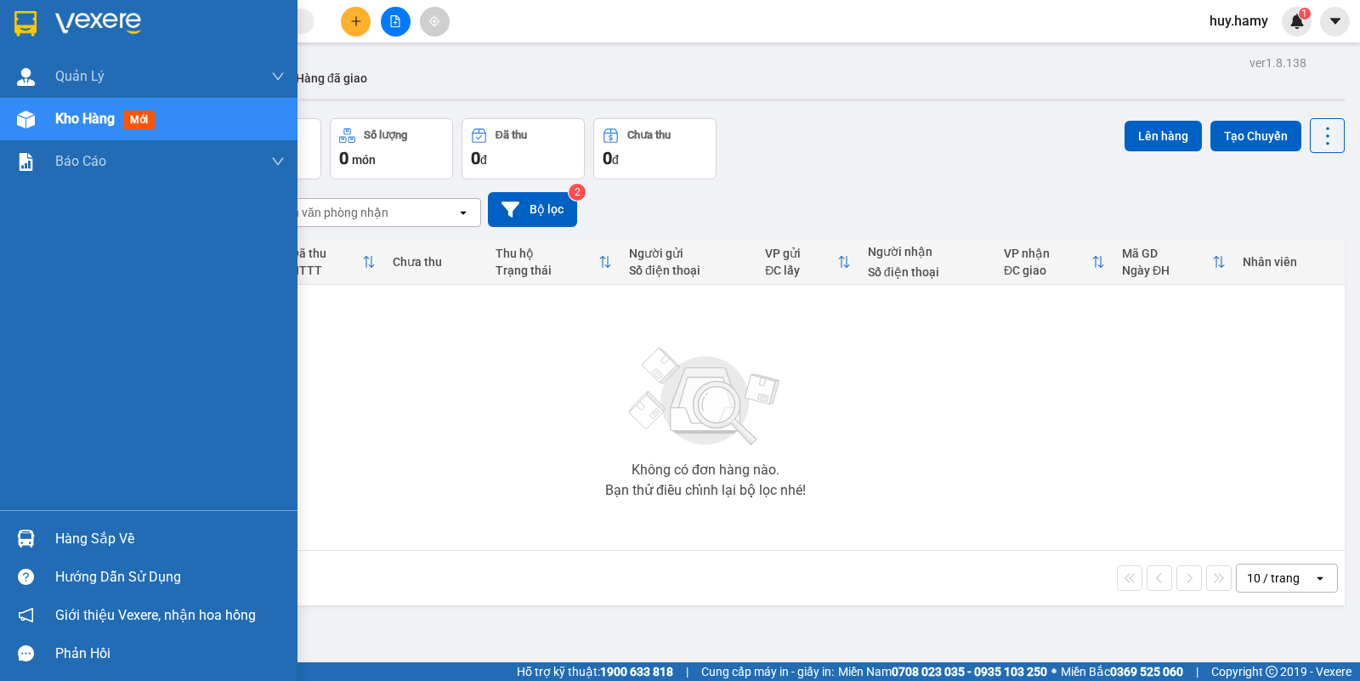
click at [71, 550] on div "Hàng sắp về" at bounding box center [170, 539] width 230 height 26
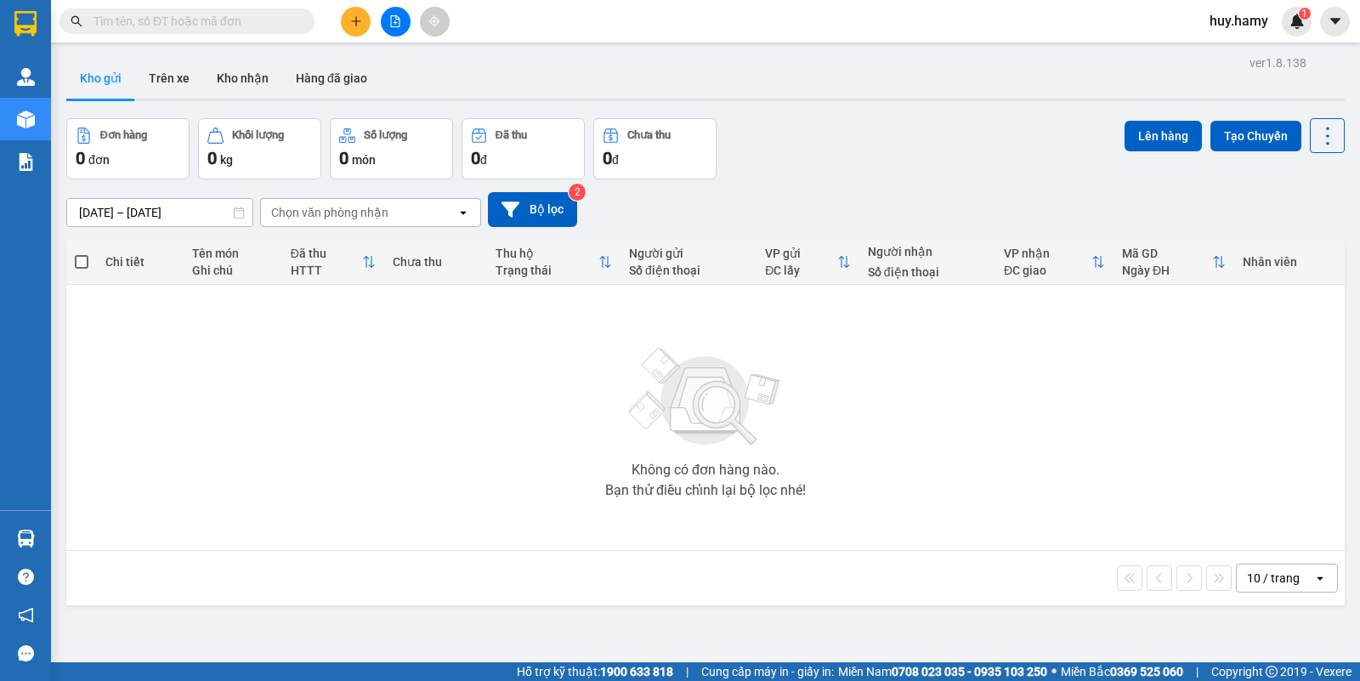
click at [916, 353] on section "Kết quả tìm kiếm ( 0 ) Bộ lọc No Data huy.hamy 1 Quản Lý Quản lý khách hàng mới…" at bounding box center [680, 340] width 1360 height 681
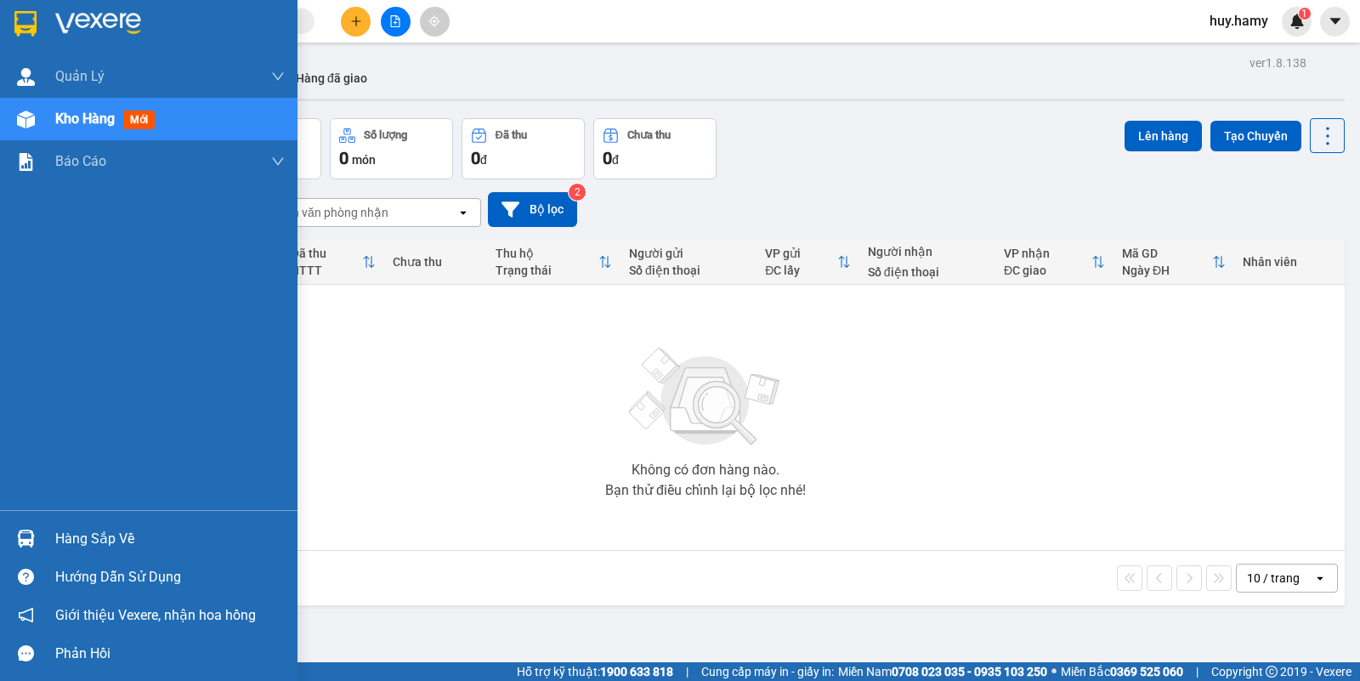
click at [106, 542] on div "Hàng sắp về" at bounding box center [170, 539] width 230 height 26
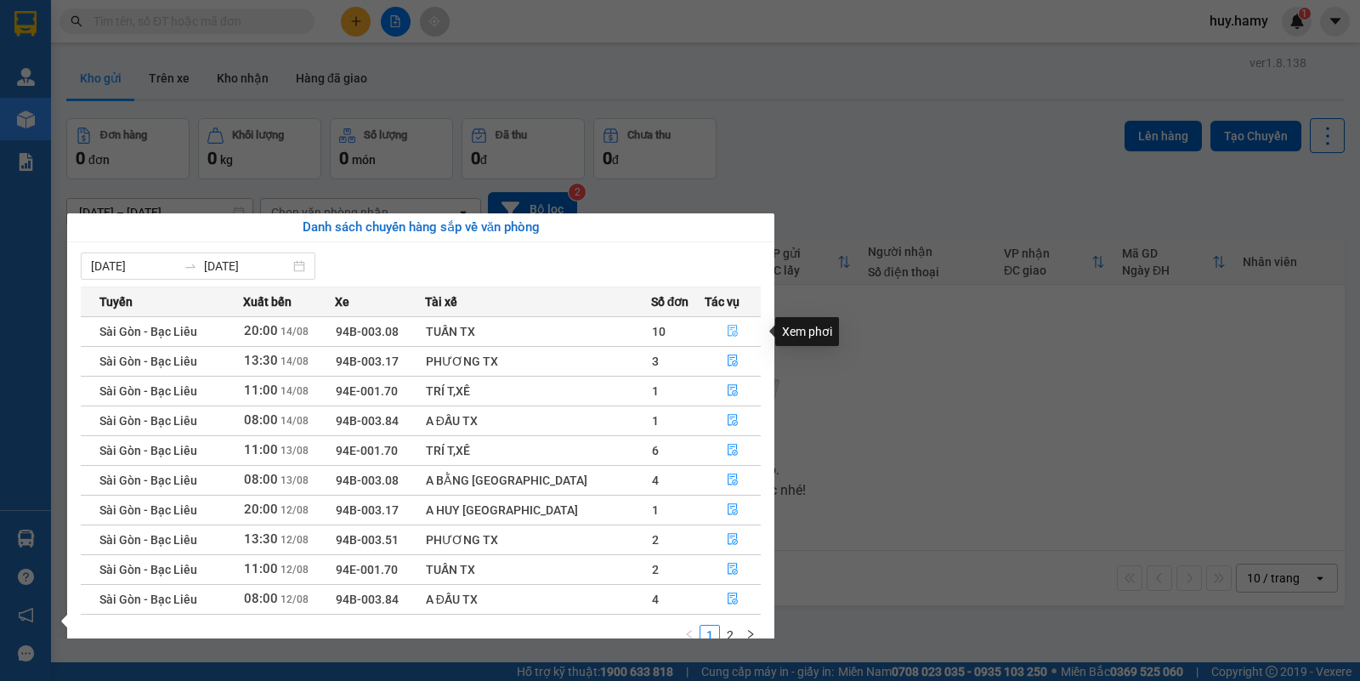
click at [727, 326] on icon "file-done" at bounding box center [733, 331] width 12 height 12
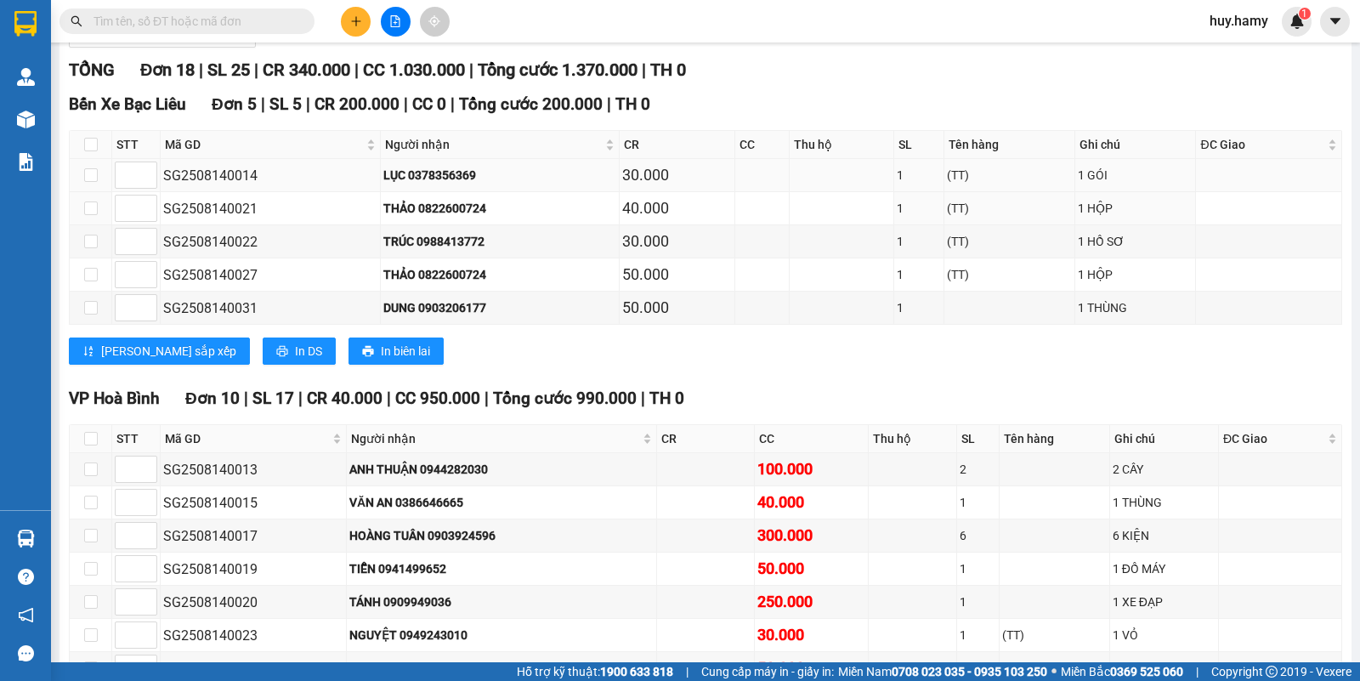
scroll to position [531, 0]
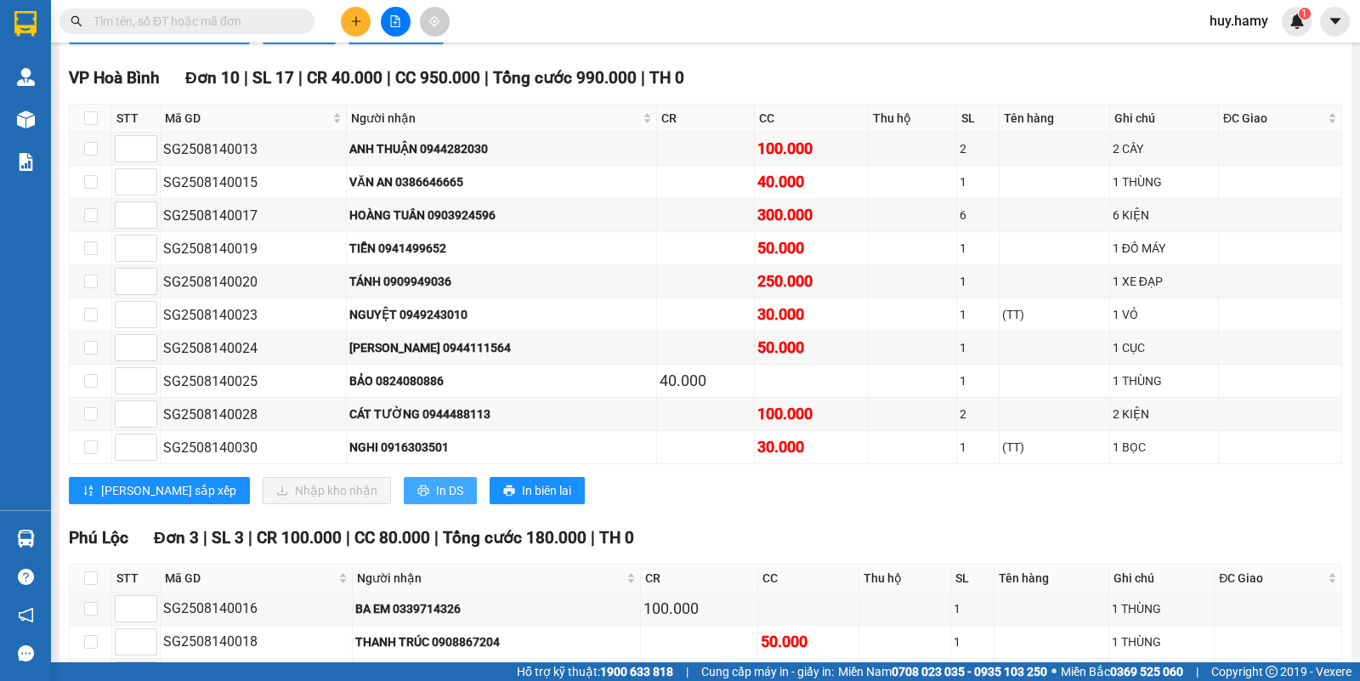
click at [436, 500] on span "In DS" at bounding box center [449, 490] width 27 height 19
click at [351, 23] on icon "plus" at bounding box center [356, 21] width 12 height 12
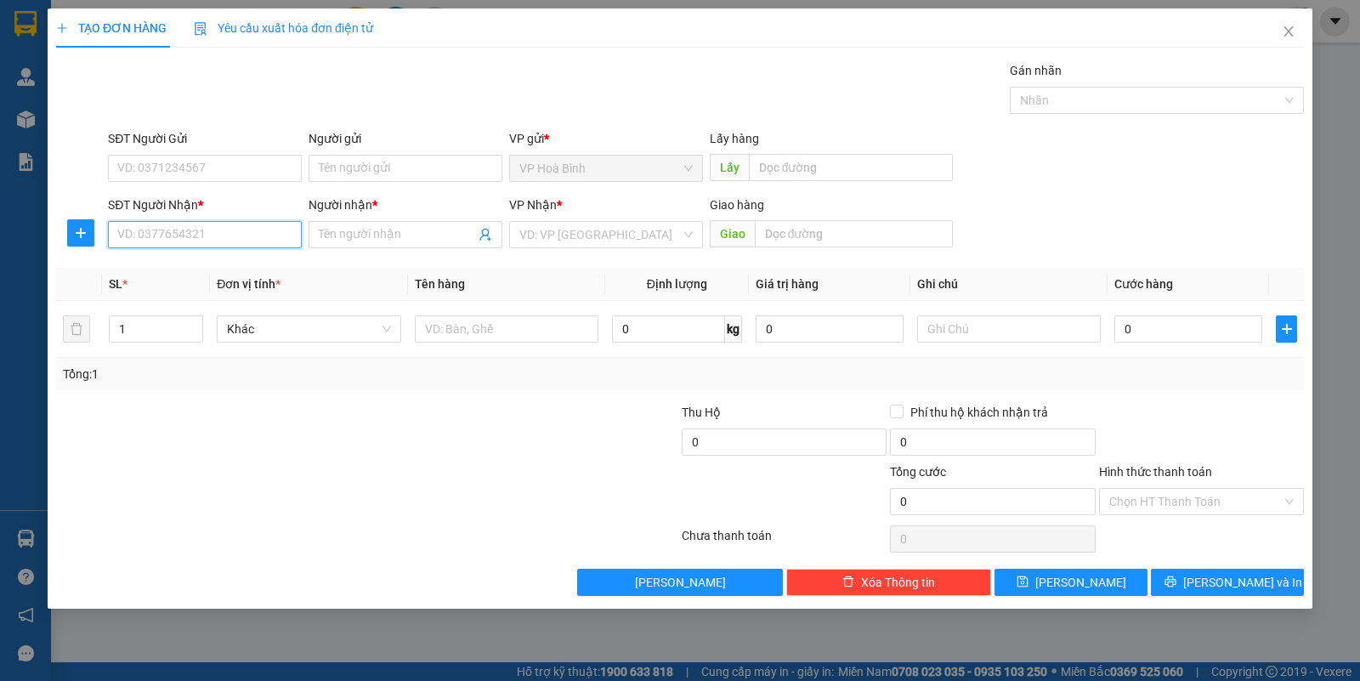
click at [214, 231] on input "SĐT Người Nhận *" at bounding box center [205, 234] width 194 height 27
type input "0397249186"
click at [345, 243] on input "Người nhận *" at bounding box center [397, 234] width 156 height 19
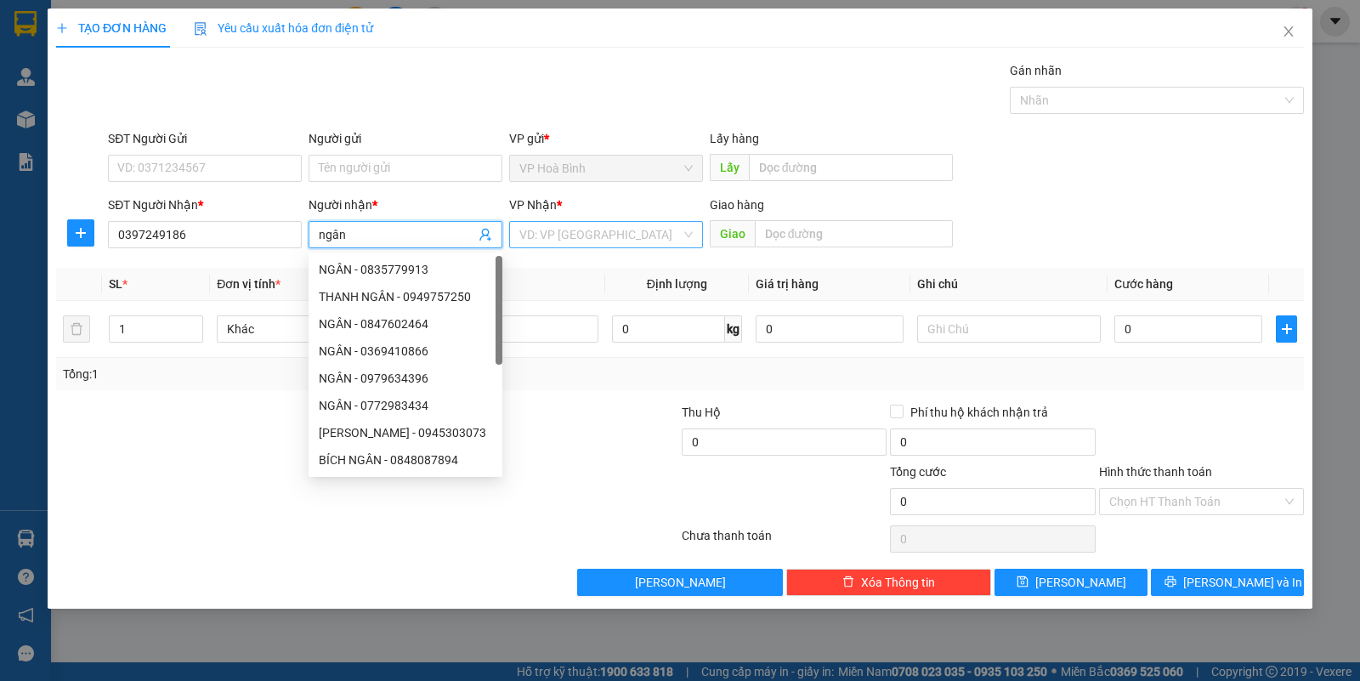
type input "ngân"
click at [621, 230] on input "search" at bounding box center [600, 235] width 162 height 26
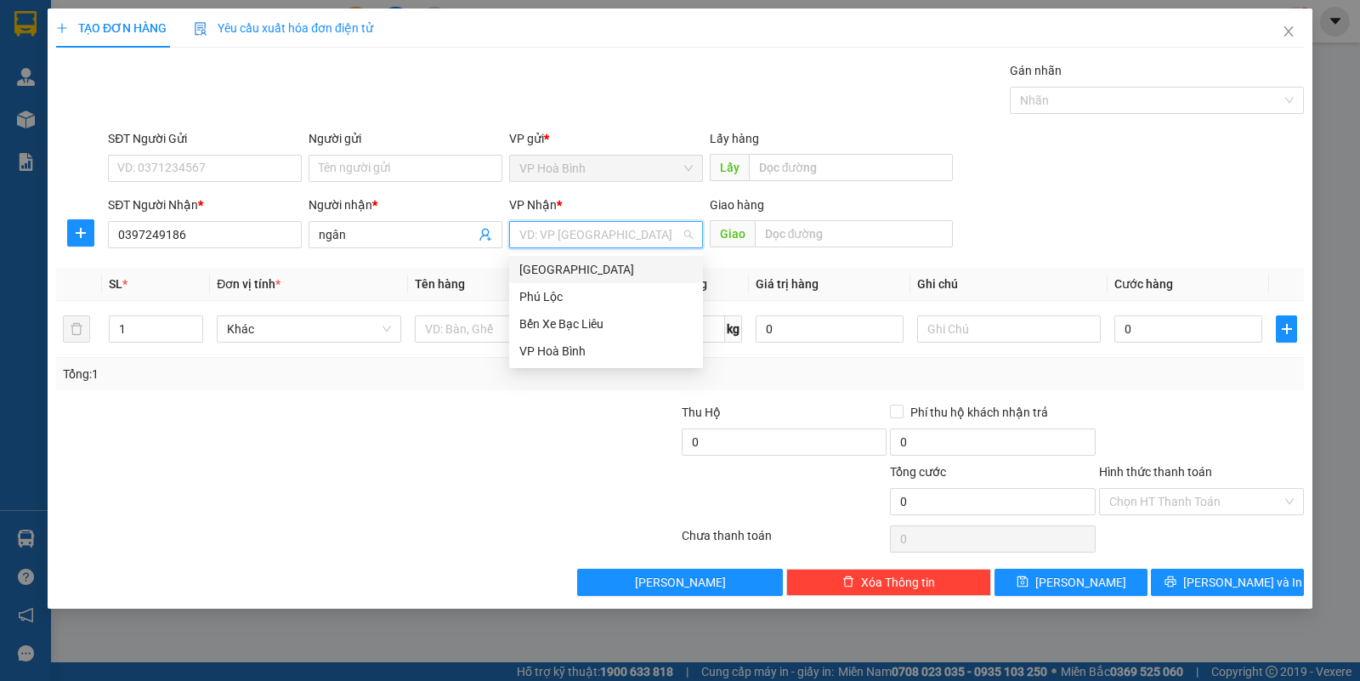
click at [581, 270] on div "[GEOGRAPHIC_DATA]" at bounding box center [605, 269] width 173 height 19
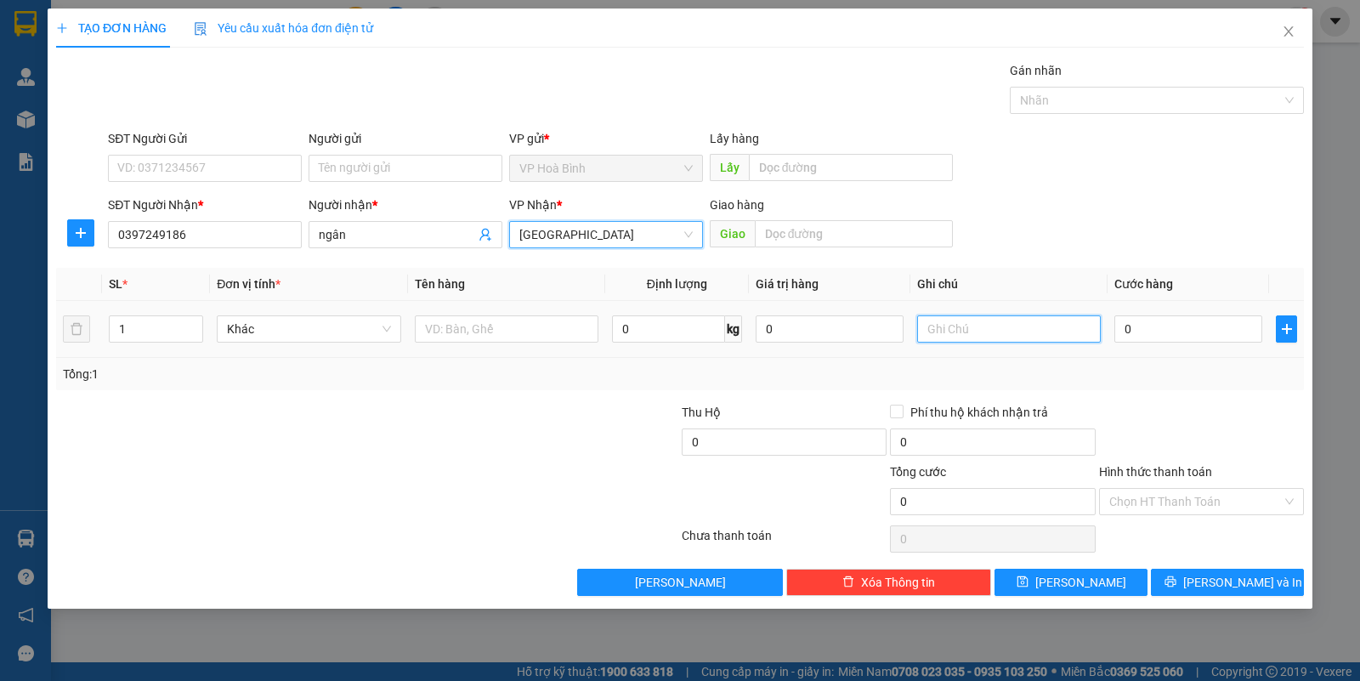
click at [990, 324] on input "text" at bounding box center [1009, 328] width 184 height 27
type input "T GIAO"
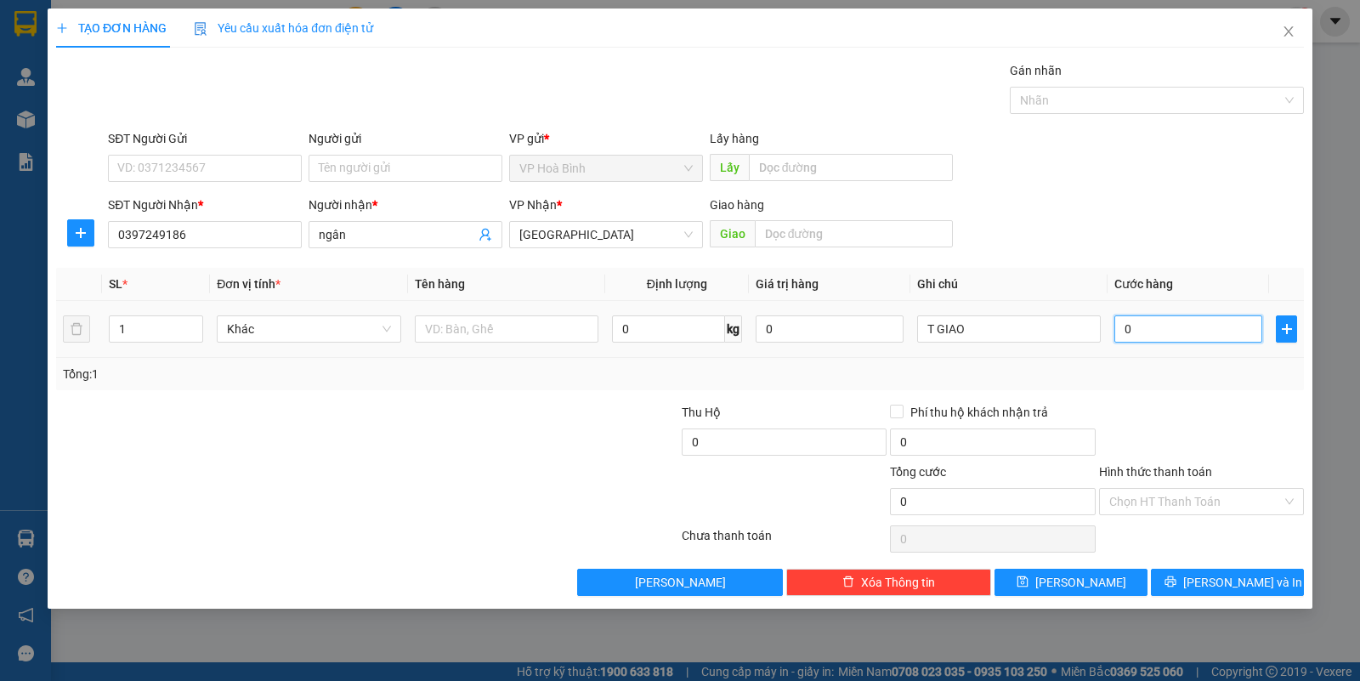
click at [1170, 342] on input "0" at bounding box center [1189, 328] width 148 height 27
type input "6"
type input "60"
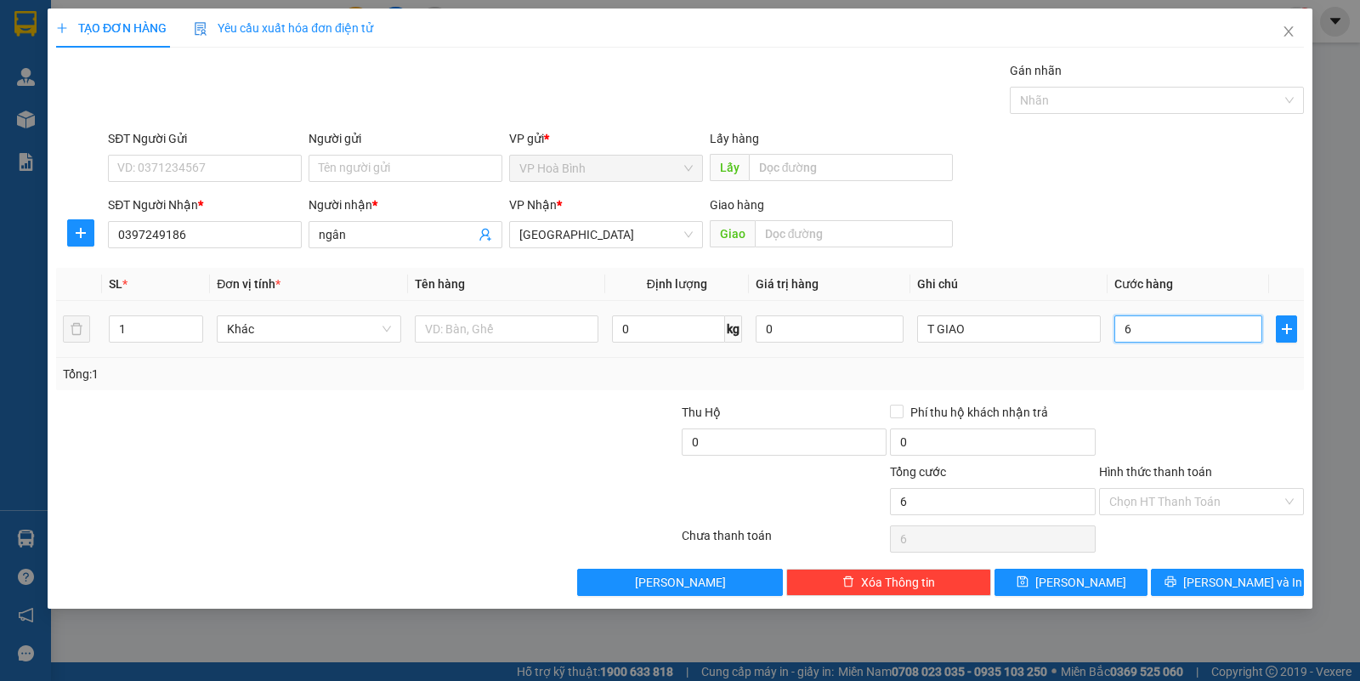
type input "60"
type input "600"
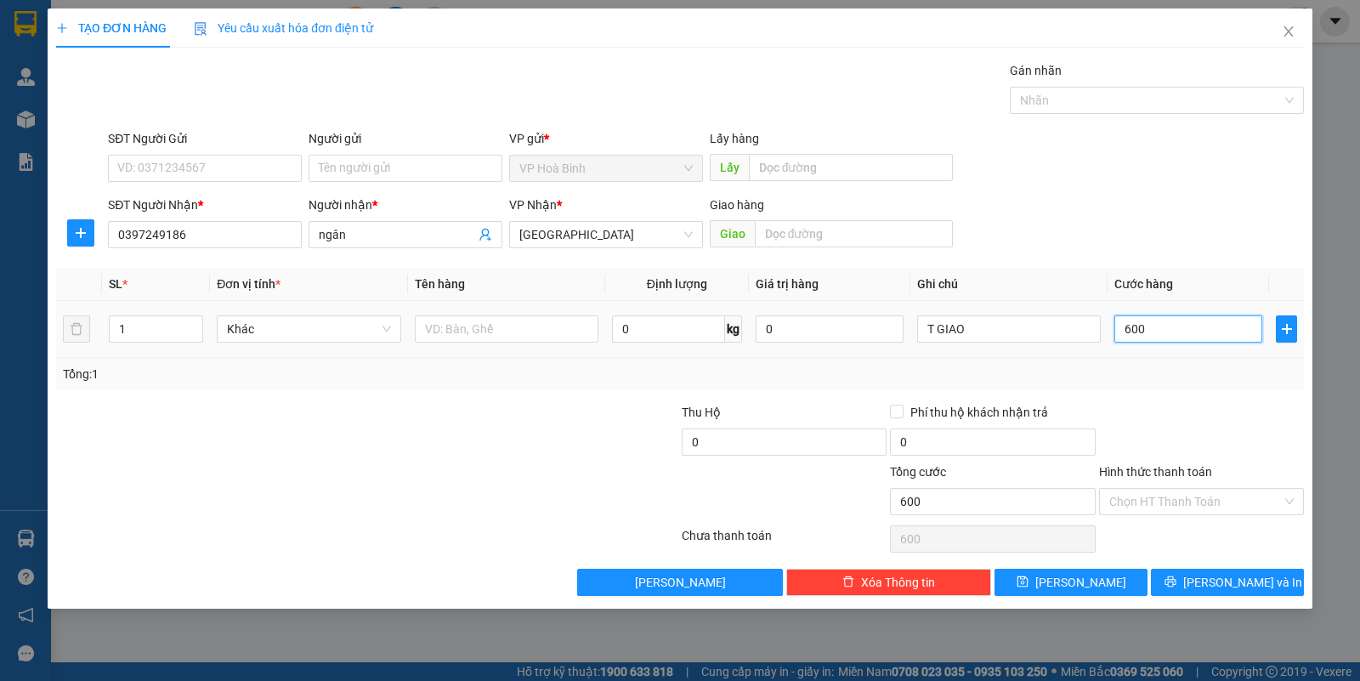
type input "6.000"
type input "60.000"
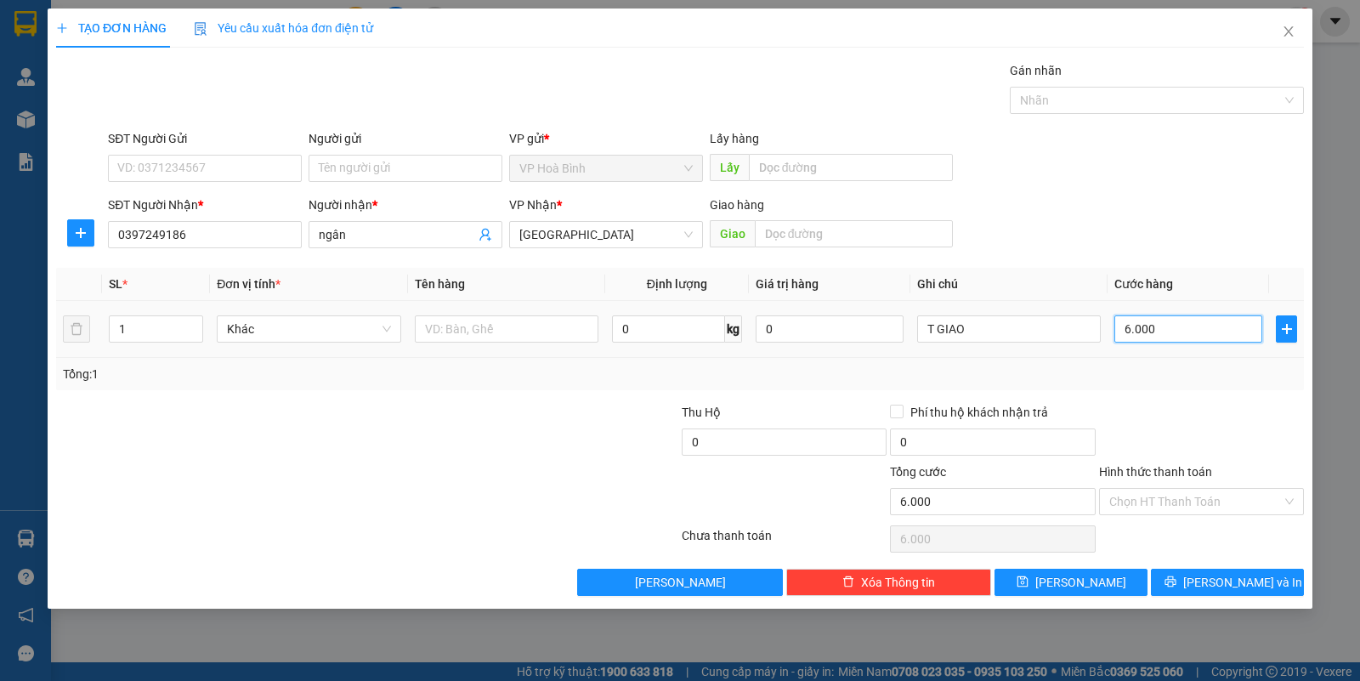
type input "60.000"
click at [1208, 491] on input "Hình thức thanh toán" at bounding box center [1196, 502] width 173 height 26
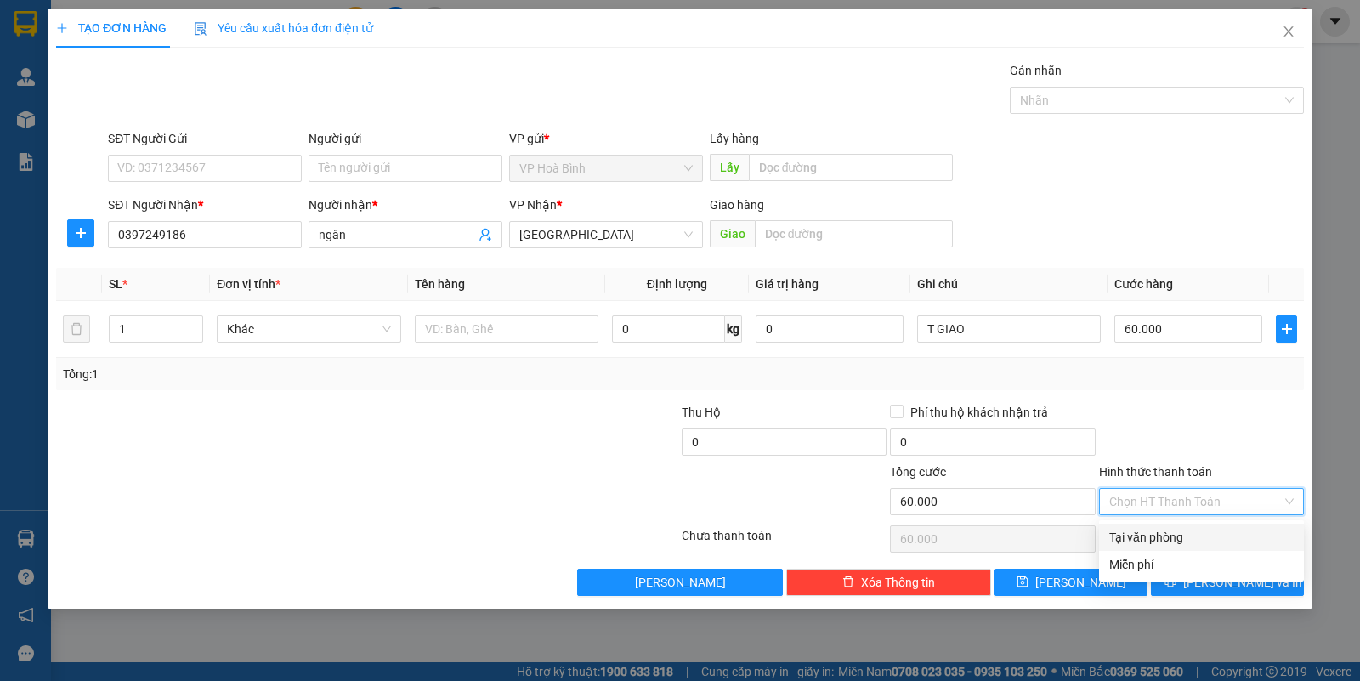
click at [1183, 540] on div "Tại văn phòng" at bounding box center [1202, 537] width 184 height 19
type input "0"
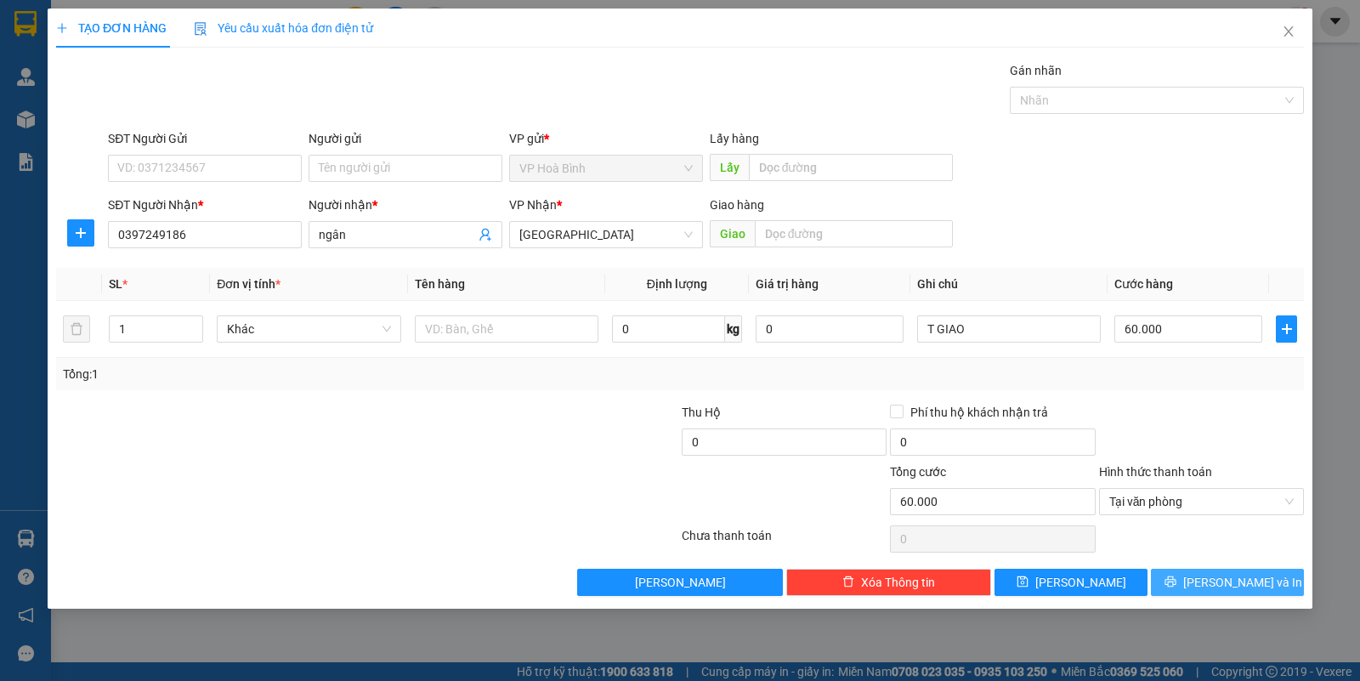
click at [1197, 576] on button "[PERSON_NAME] và In" at bounding box center [1227, 582] width 153 height 27
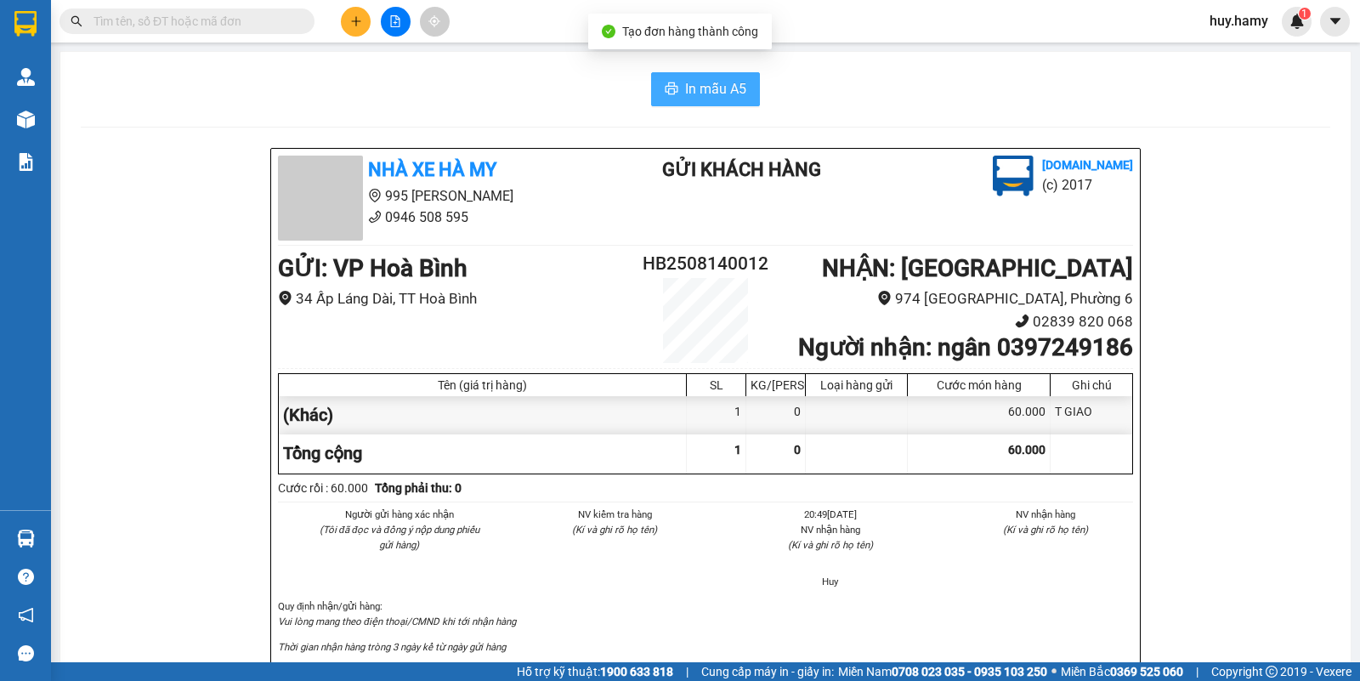
click at [695, 72] on button "In mẫu A5" at bounding box center [705, 89] width 109 height 34
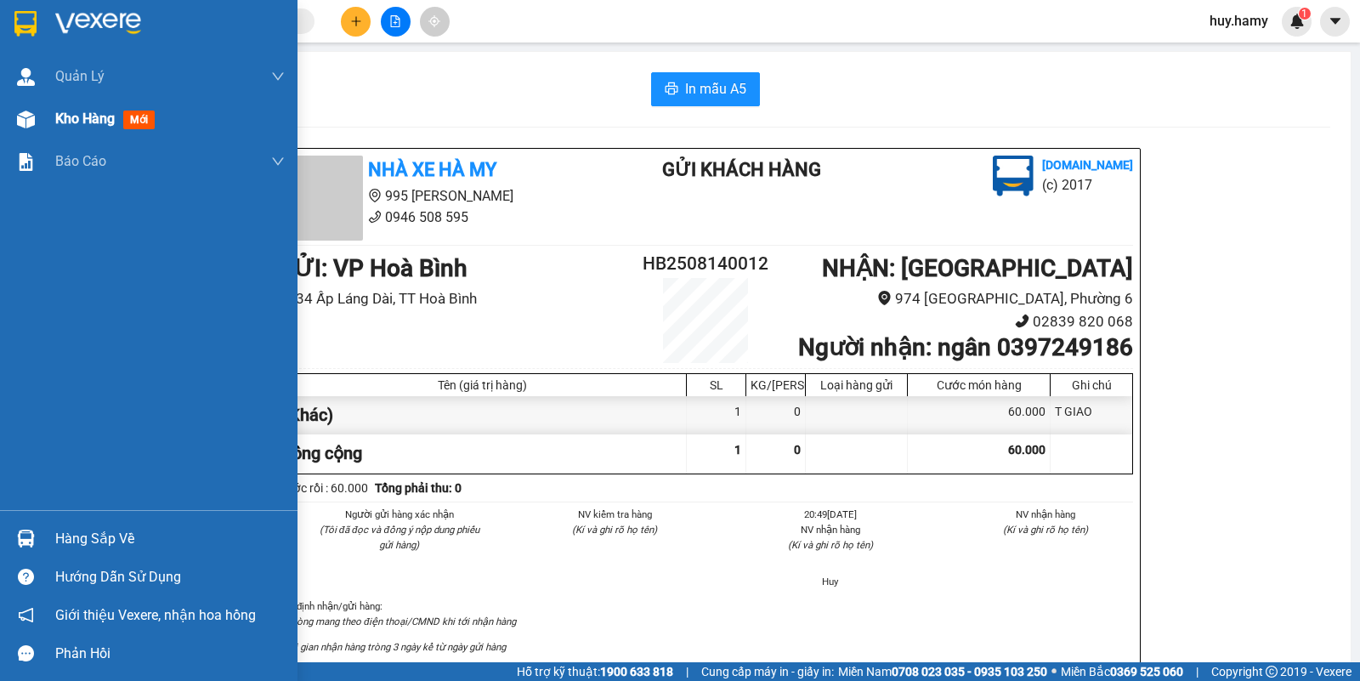
click at [61, 112] on span "Kho hàng" at bounding box center [85, 119] width 60 height 16
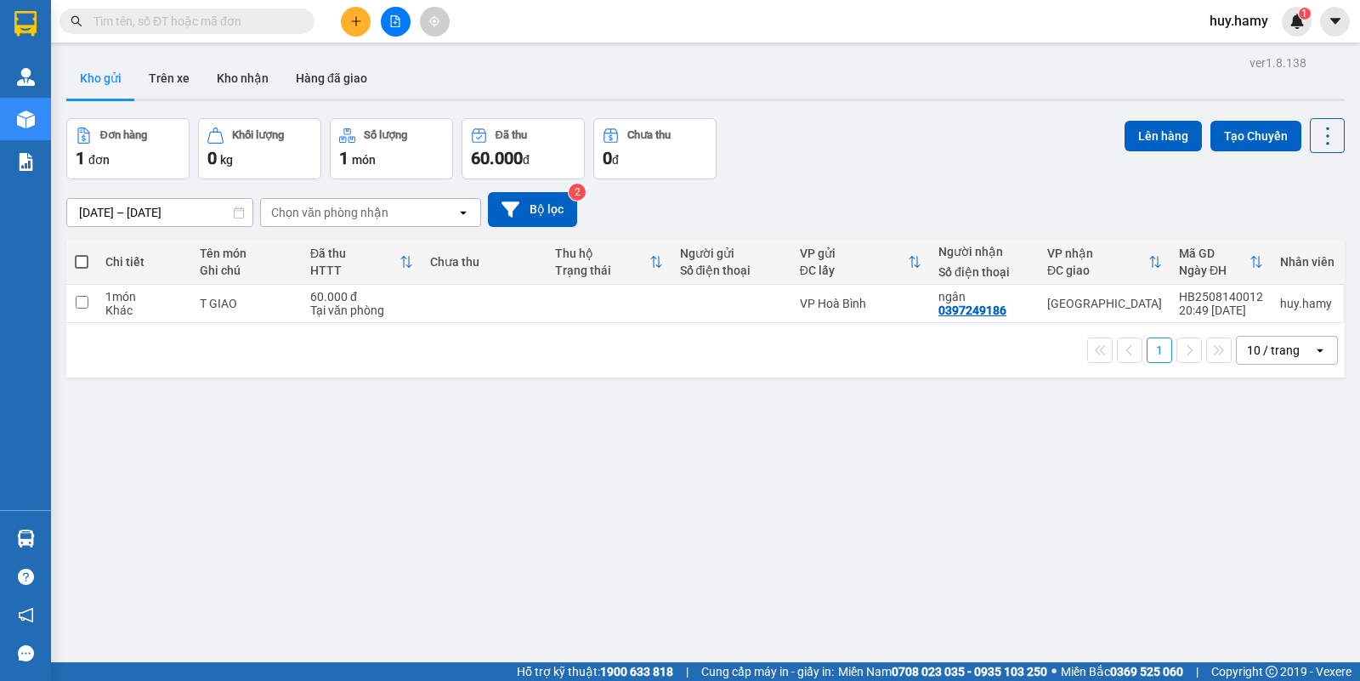
click at [82, 262] on span at bounding box center [82, 262] width 14 height 14
click at [82, 253] on input "checkbox" at bounding box center [82, 253] width 0 height 0
checkbox input "true"
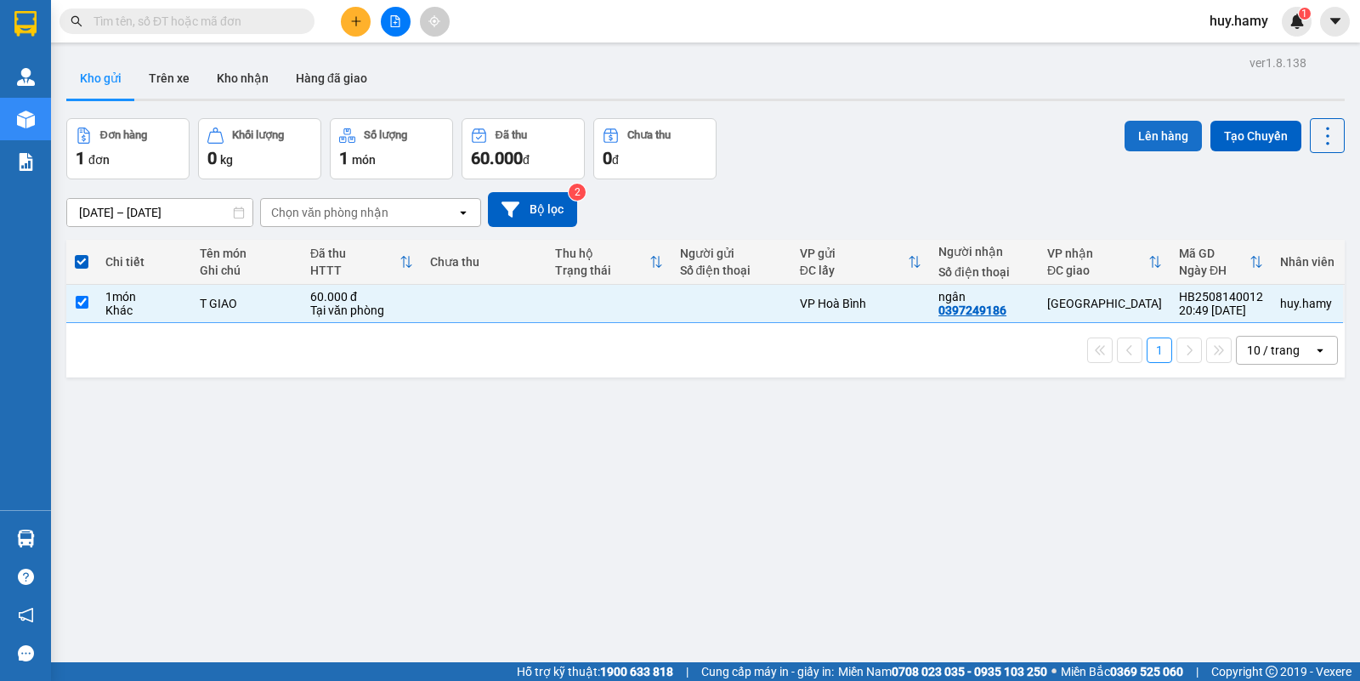
click at [1131, 126] on button "Lên hàng" at bounding box center [1163, 136] width 77 height 31
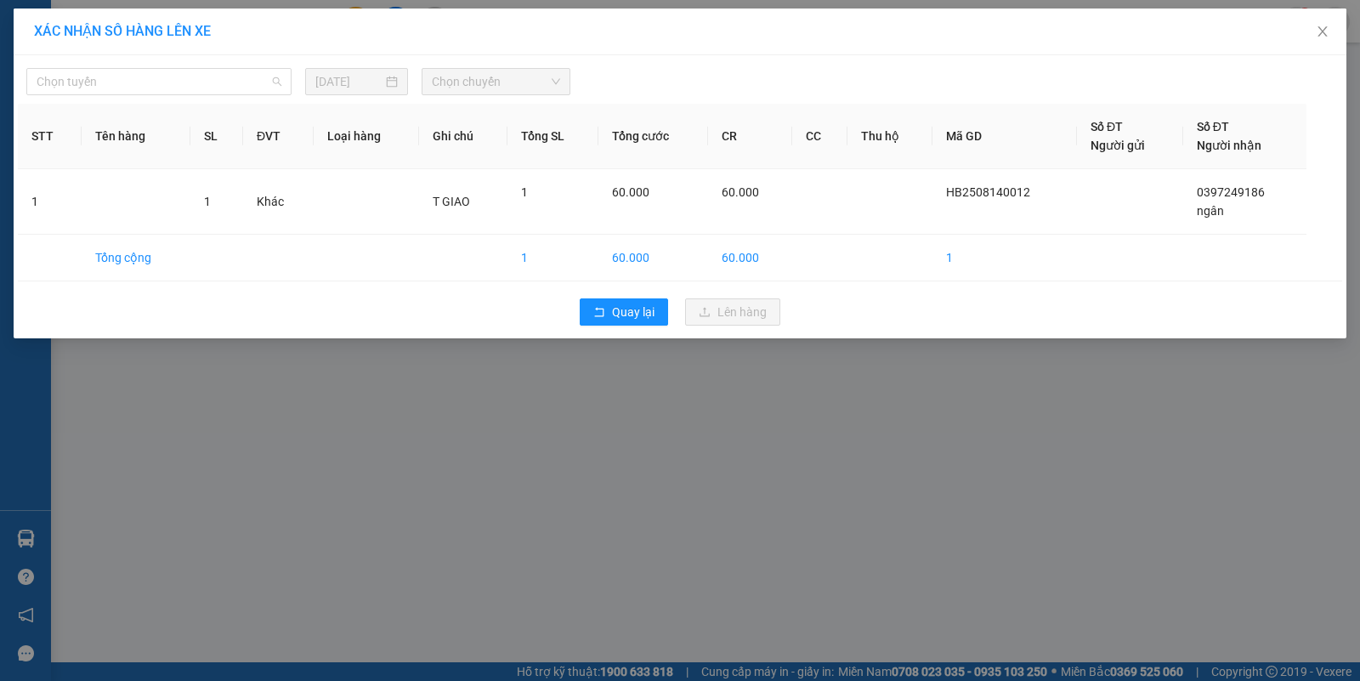
drag, startPoint x: 141, startPoint y: 82, endPoint x: 116, endPoint y: 128, distance: 52.5
click at [141, 88] on span "Chọn tuyến" at bounding box center [159, 82] width 245 height 26
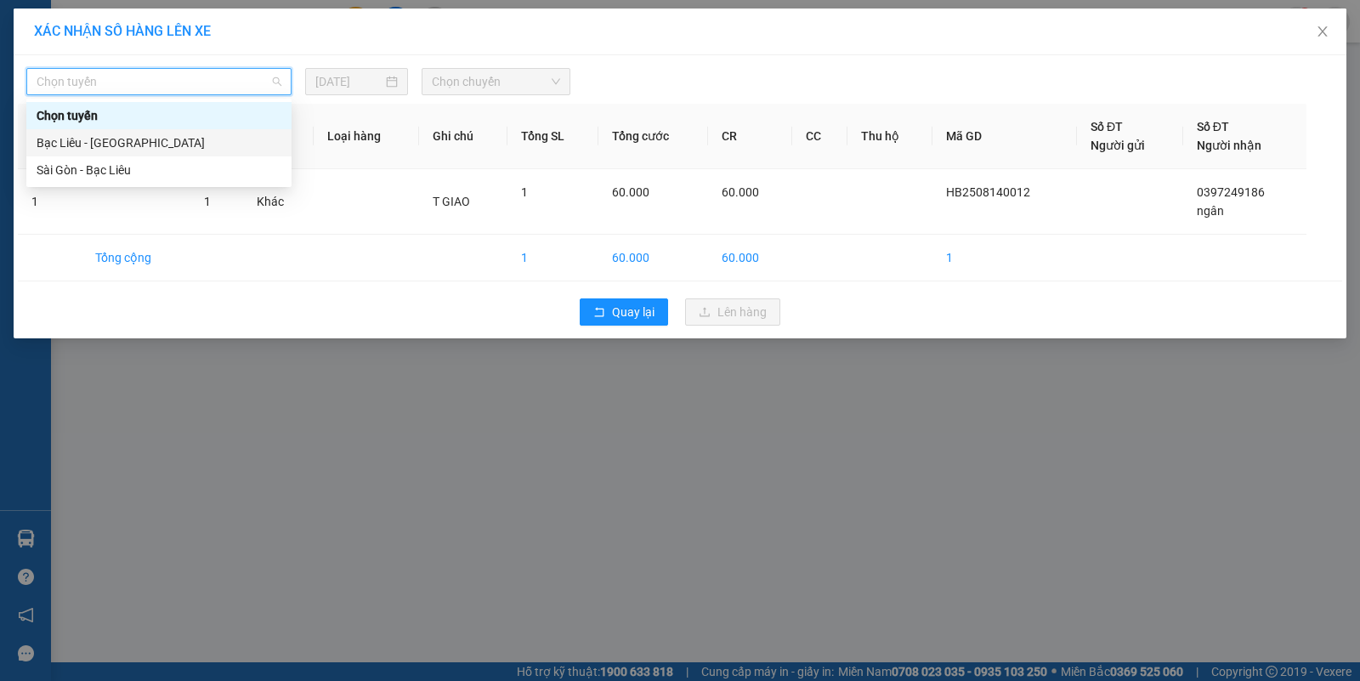
click at [111, 130] on div "Bạc Liêu - [GEOGRAPHIC_DATA]" at bounding box center [158, 142] width 265 height 27
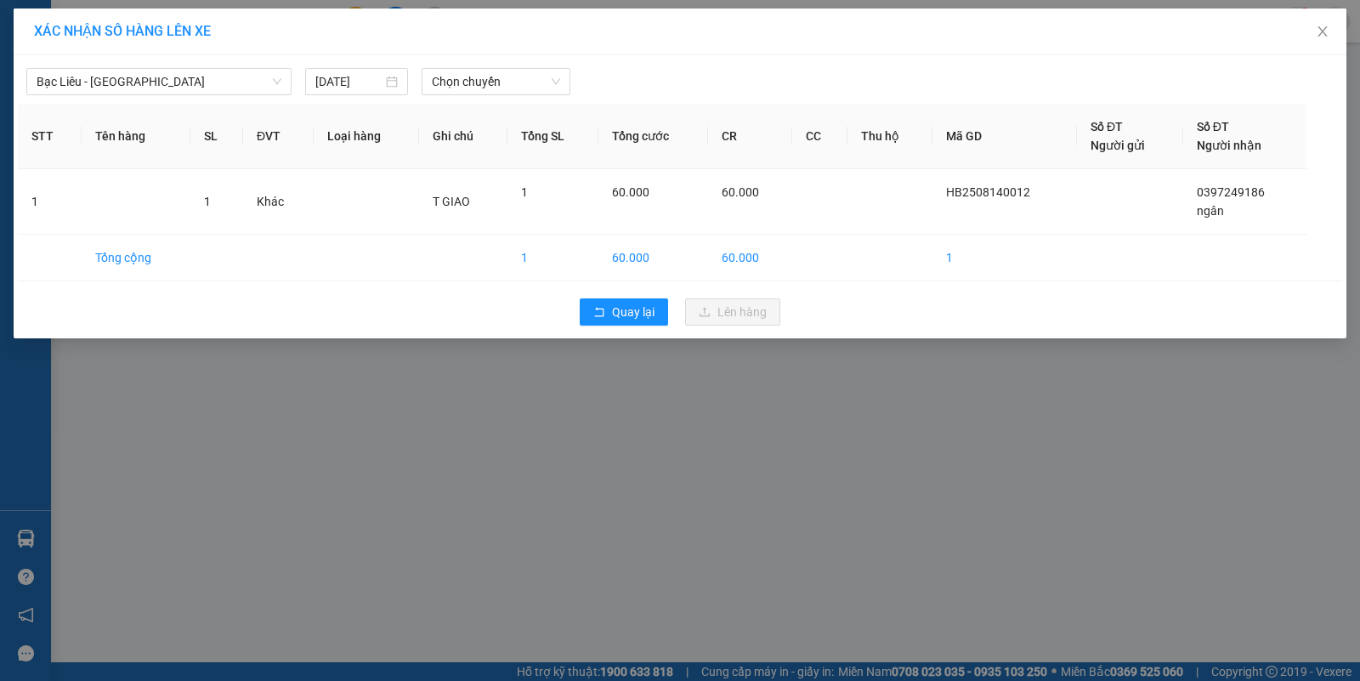
click at [464, 103] on div "Bạc Liêu - [GEOGRAPHIC_DATA] [DATE] Chọn chuyến STT Tên hàng SL ĐVT Loại hàng G…" at bounding box center [680, 196] width 1333 height 283
click at [472, 94] on input "search" at bounding box center [490, 82] width 116 height 26
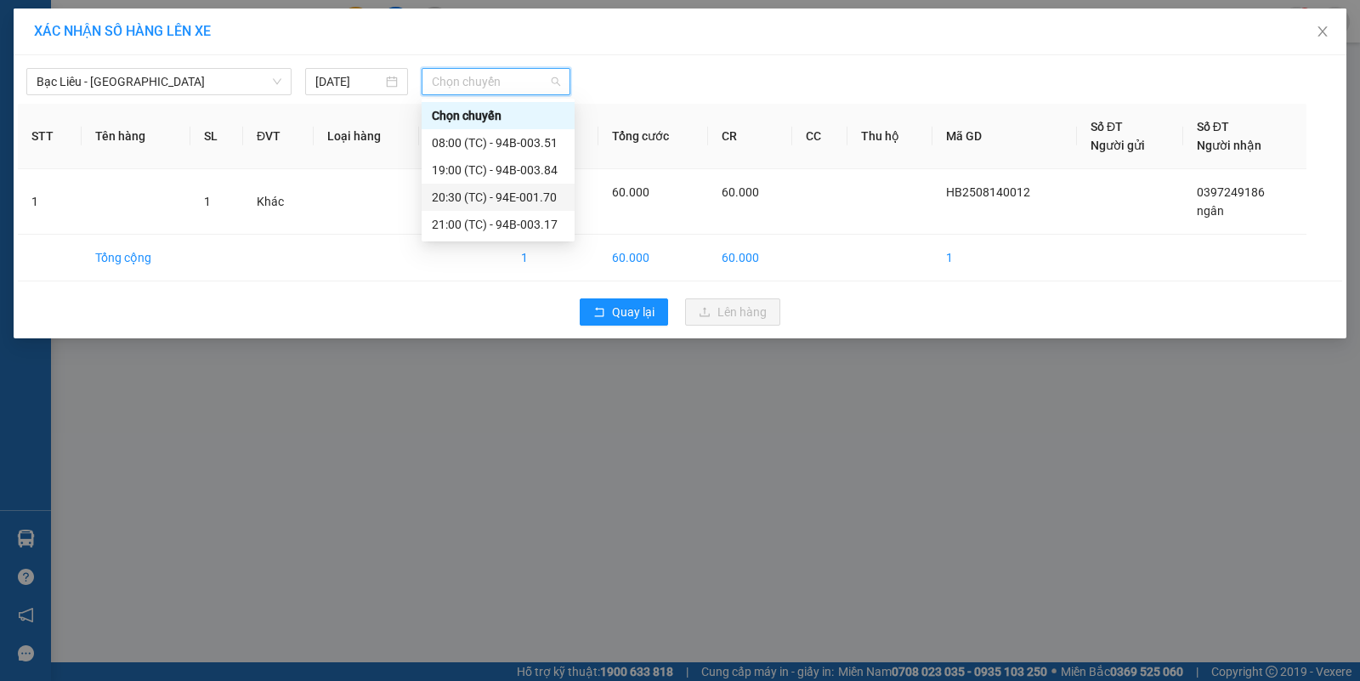
click at [546, 197] on div "20:30 (TC) - 94E-001.70" at bounding box center [498, 197] width 133 height 19
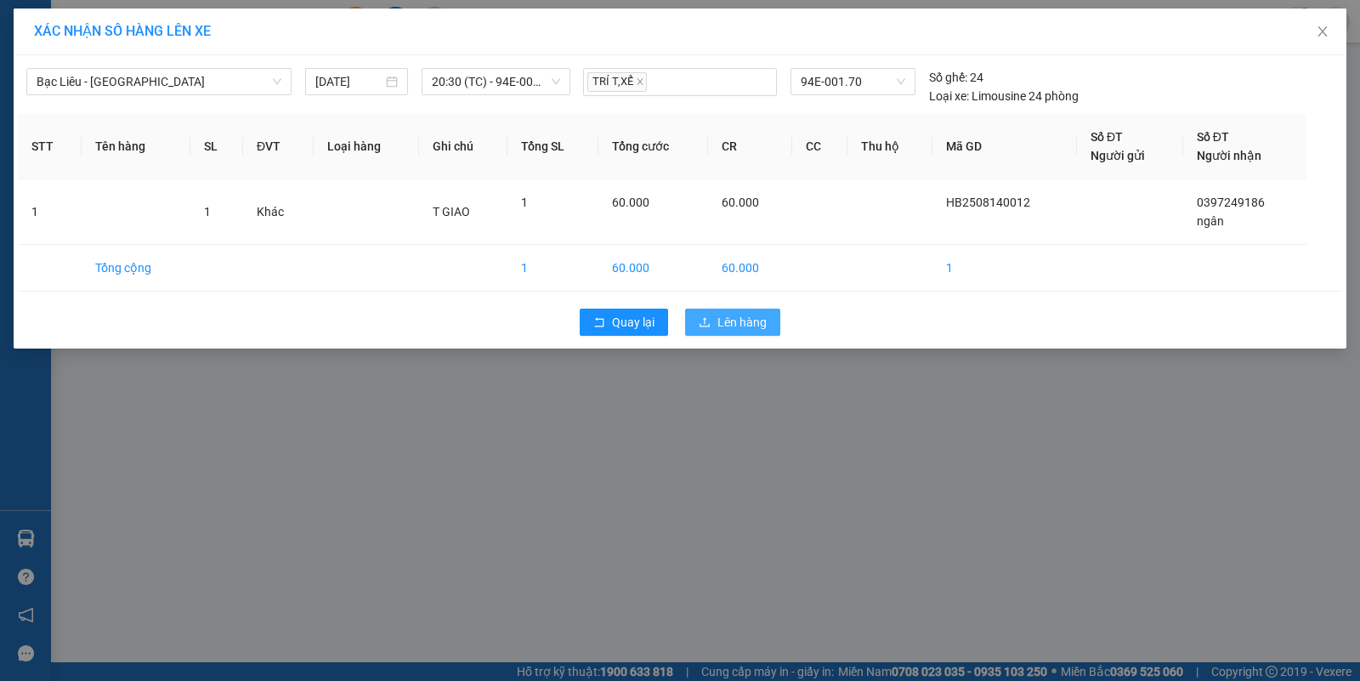
click at [728, 319] on span "Lên hàng" at bounding box center [742, 322] width 49 height 19
